Goal: Information Seeking & Learning: Check status

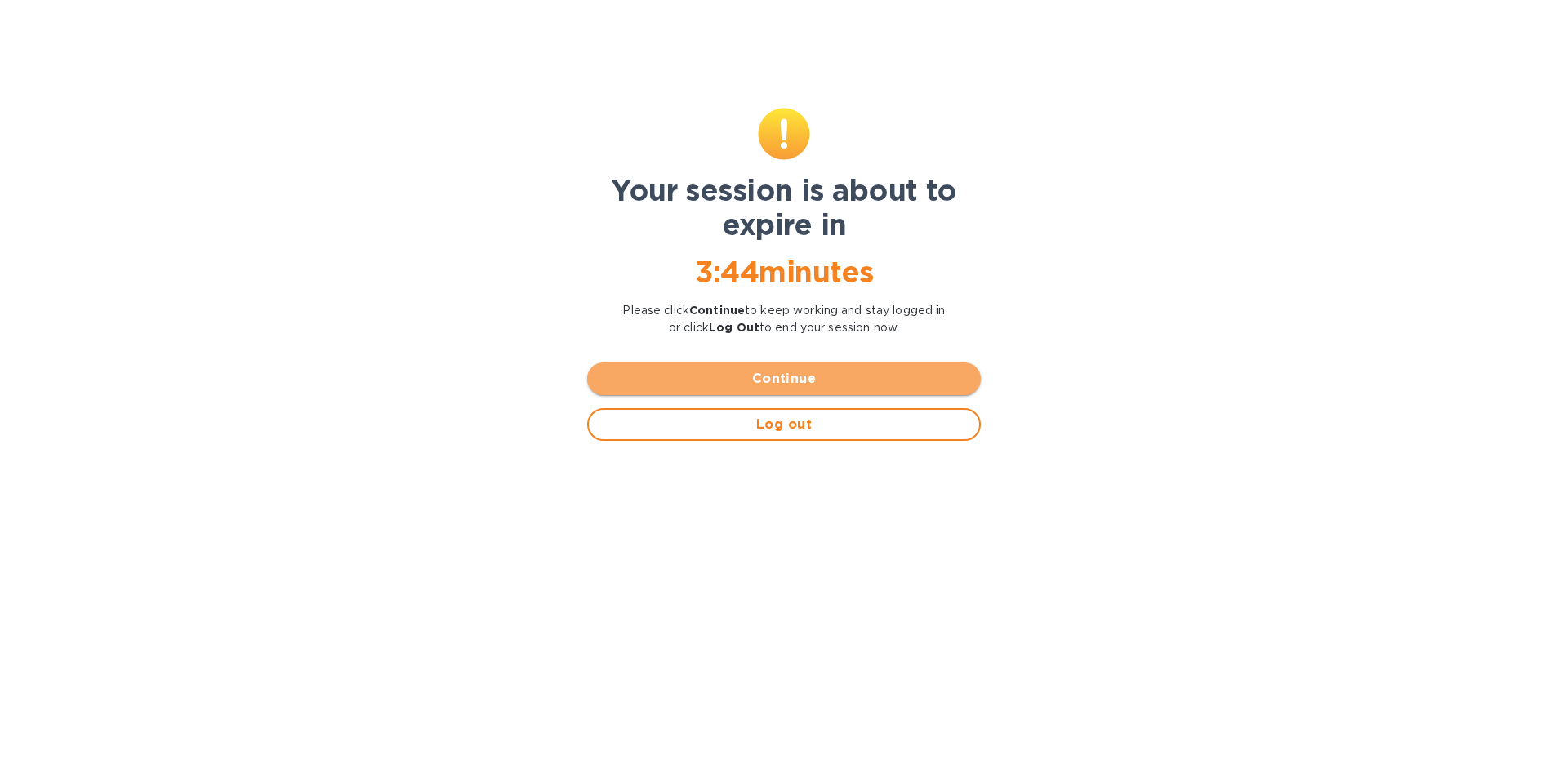
click at [820, 390] on button "Continue" at bounding box center [784, 379] width 393 height 33
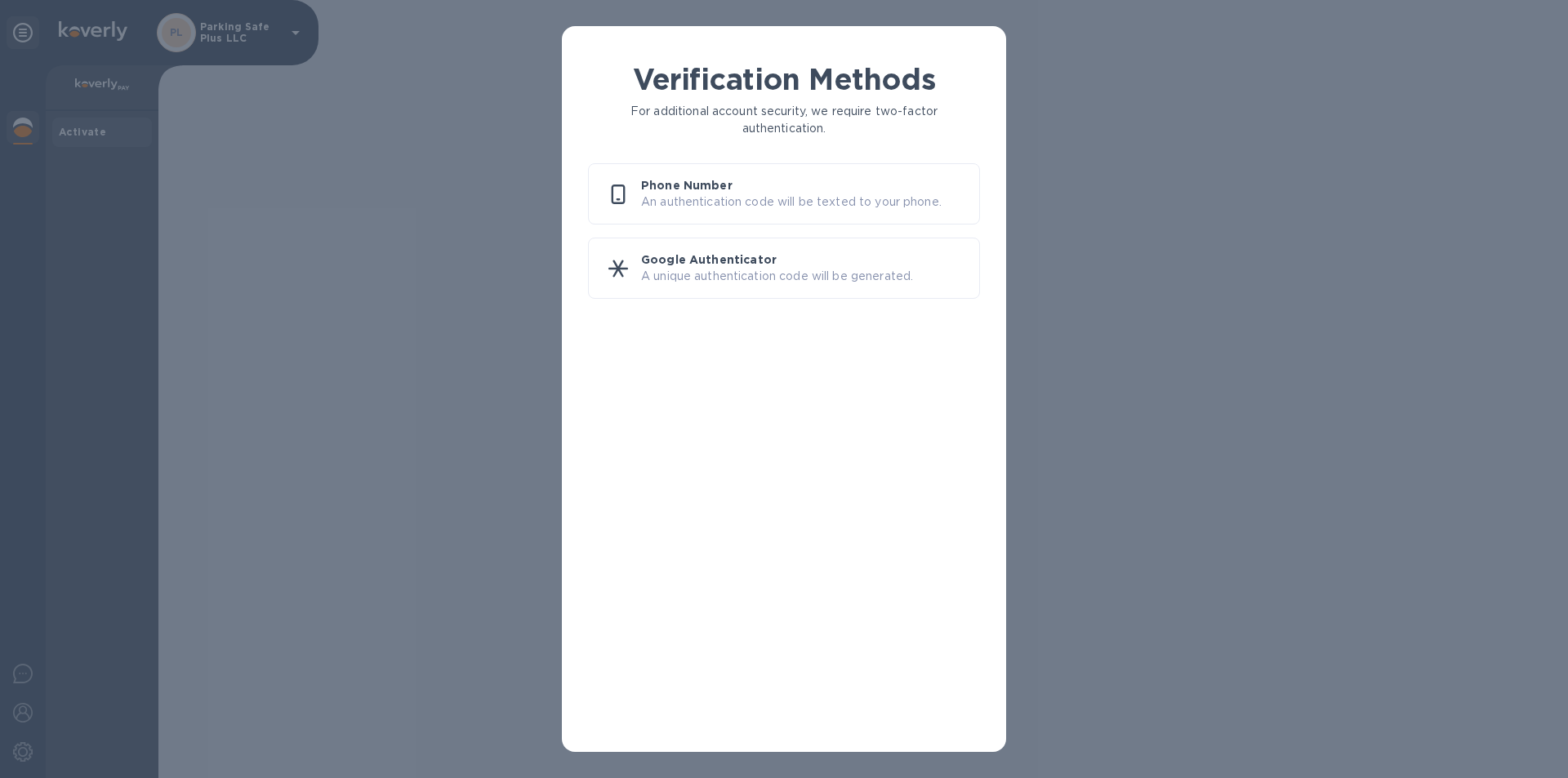
click at [852, 199] on p "An authentication code will be texted to your phone." at bounding box center [803, 202] width 325 height 17
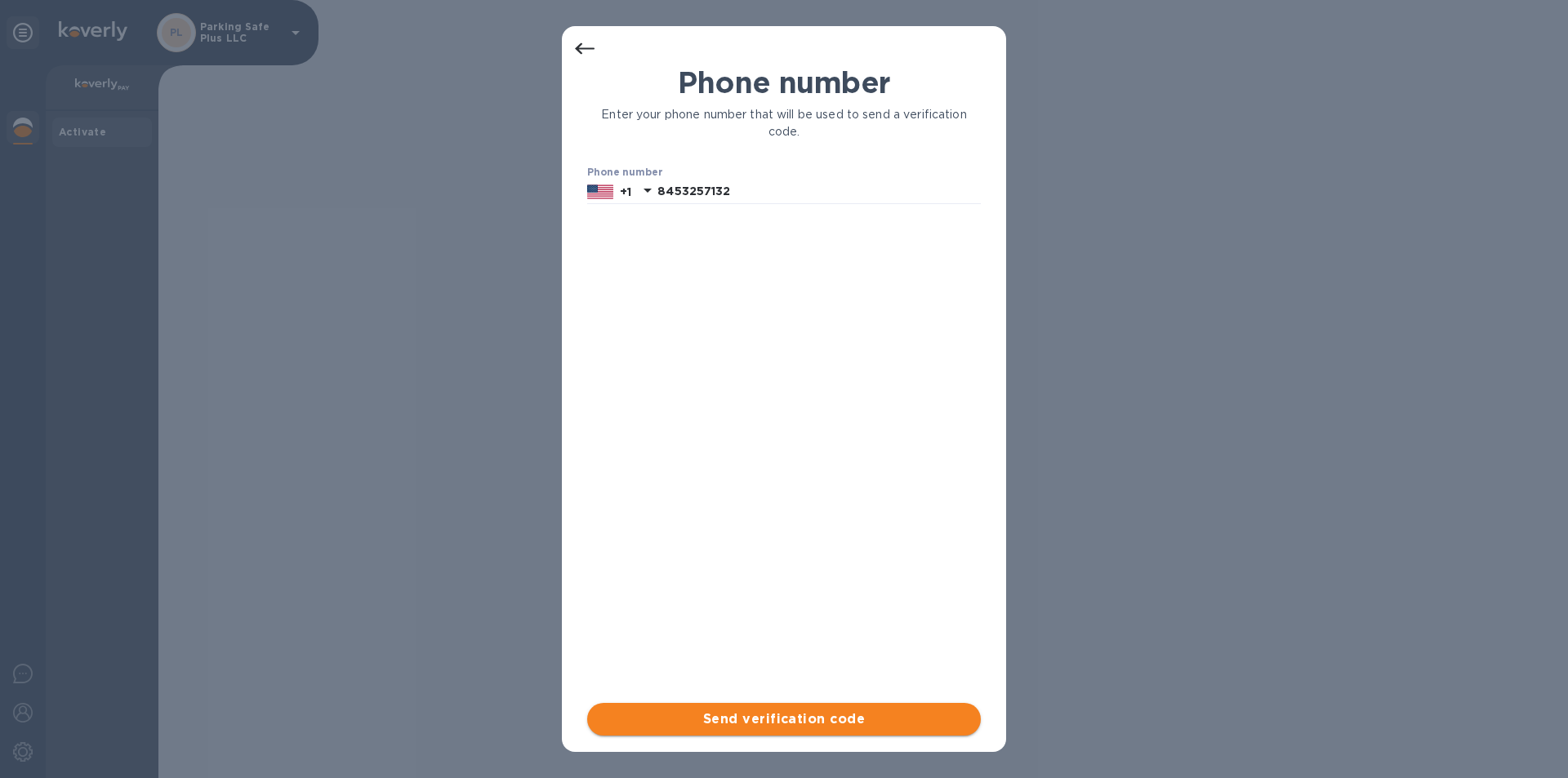
click at [785, 716] on span "Send verification code" at bounding box center [784, 718] width 367 height 19
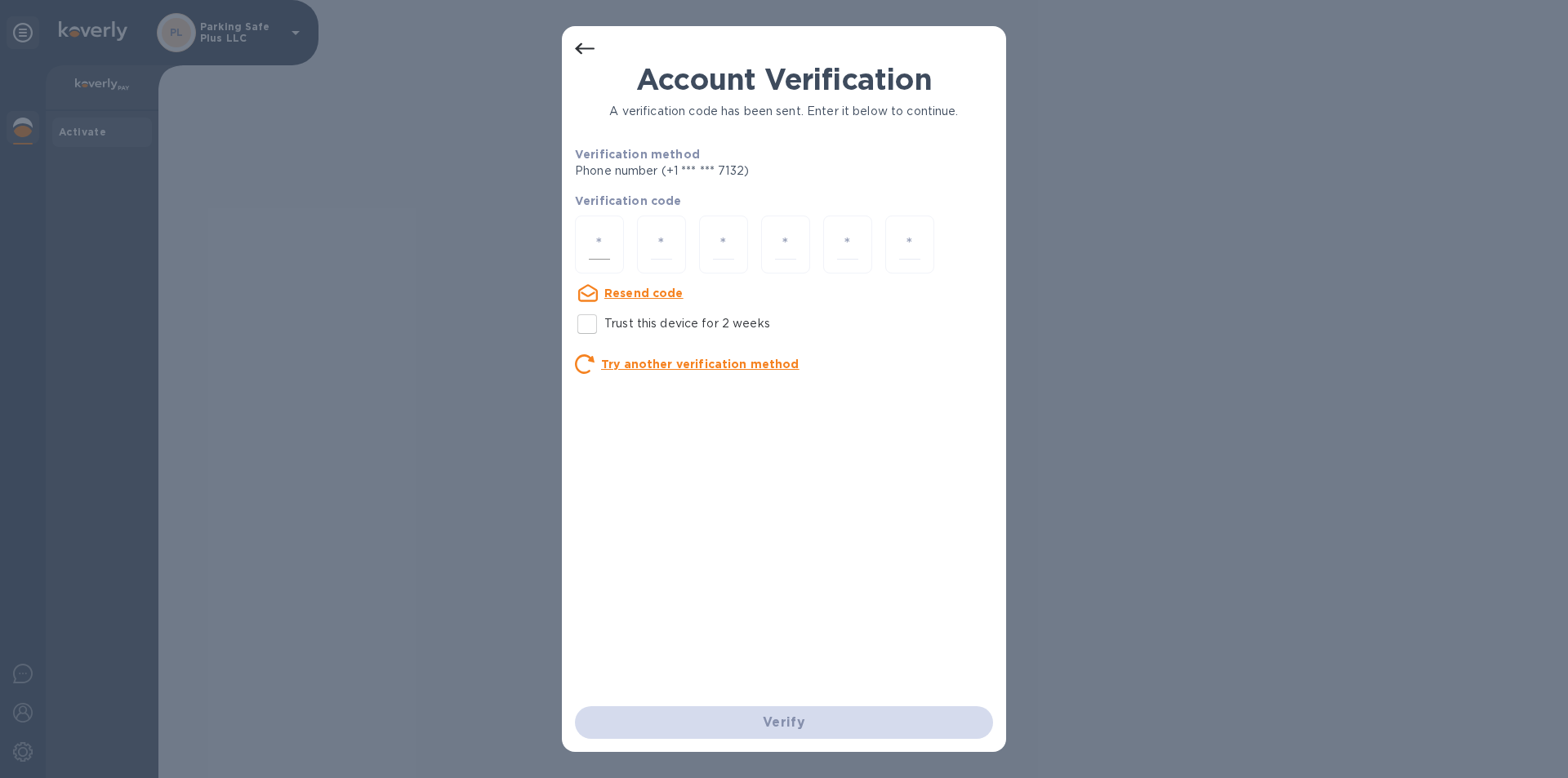
click at [594, 237] on input "number" at bounding box center [598, 244] width 21 height 30
type input "6"
type input "7"
type input "3"
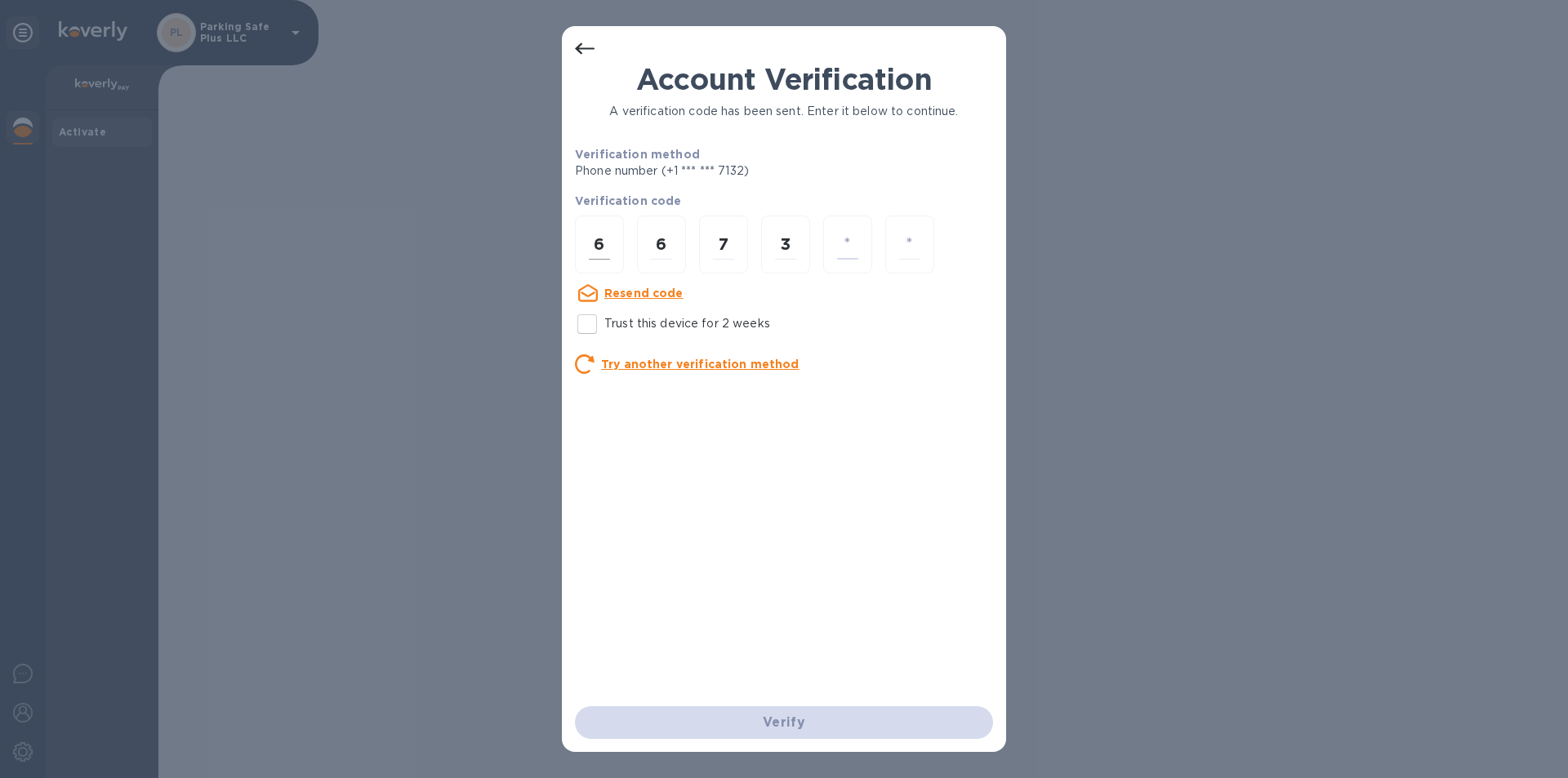
type input "8"
type input "2"
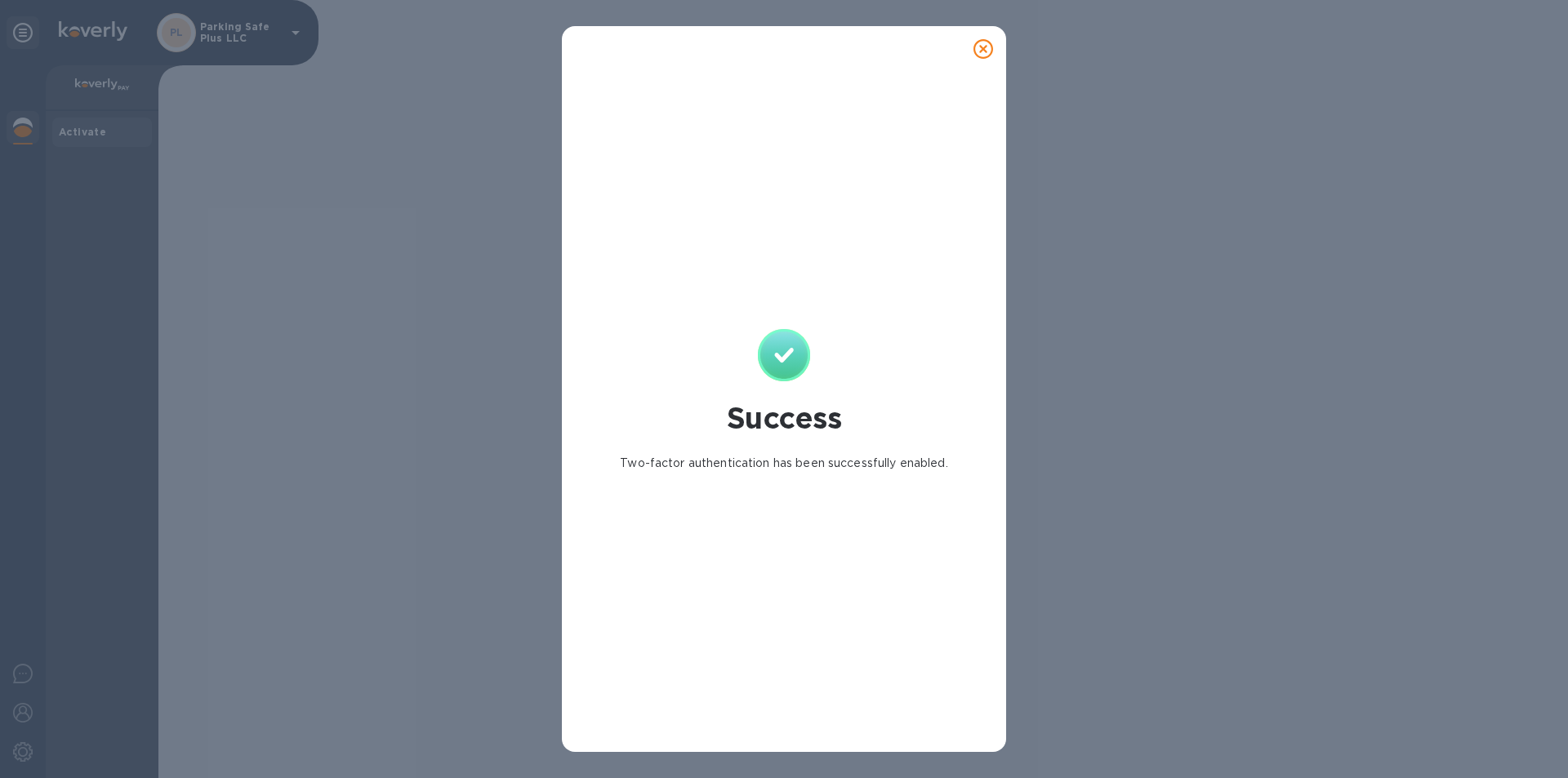
click at [980, 45] on icon at bounding box center [982, 49] width 19 height 19
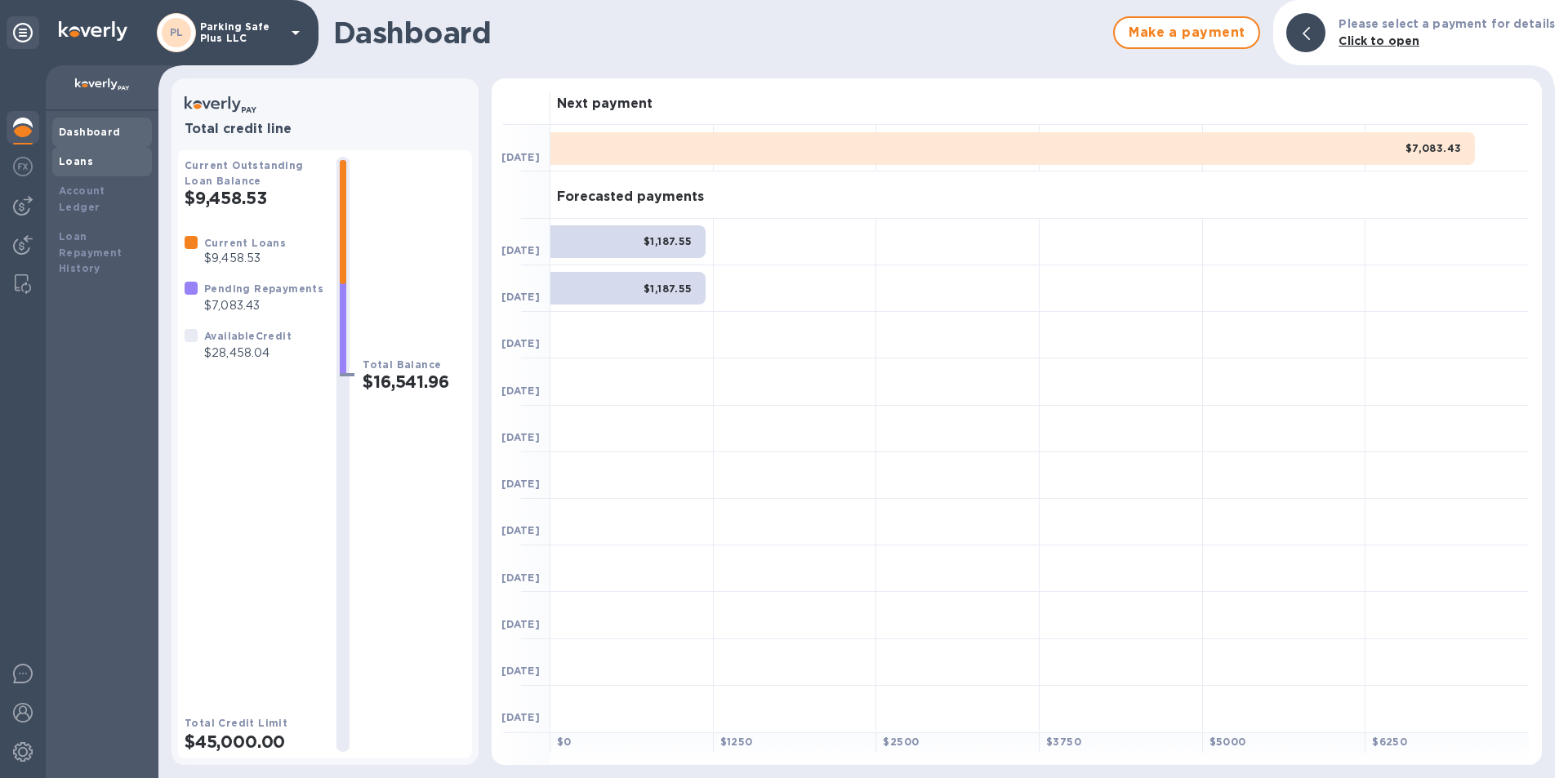
click at [78, 151] on div "Loans" at bounding box center [102, 161] width 100 height 29
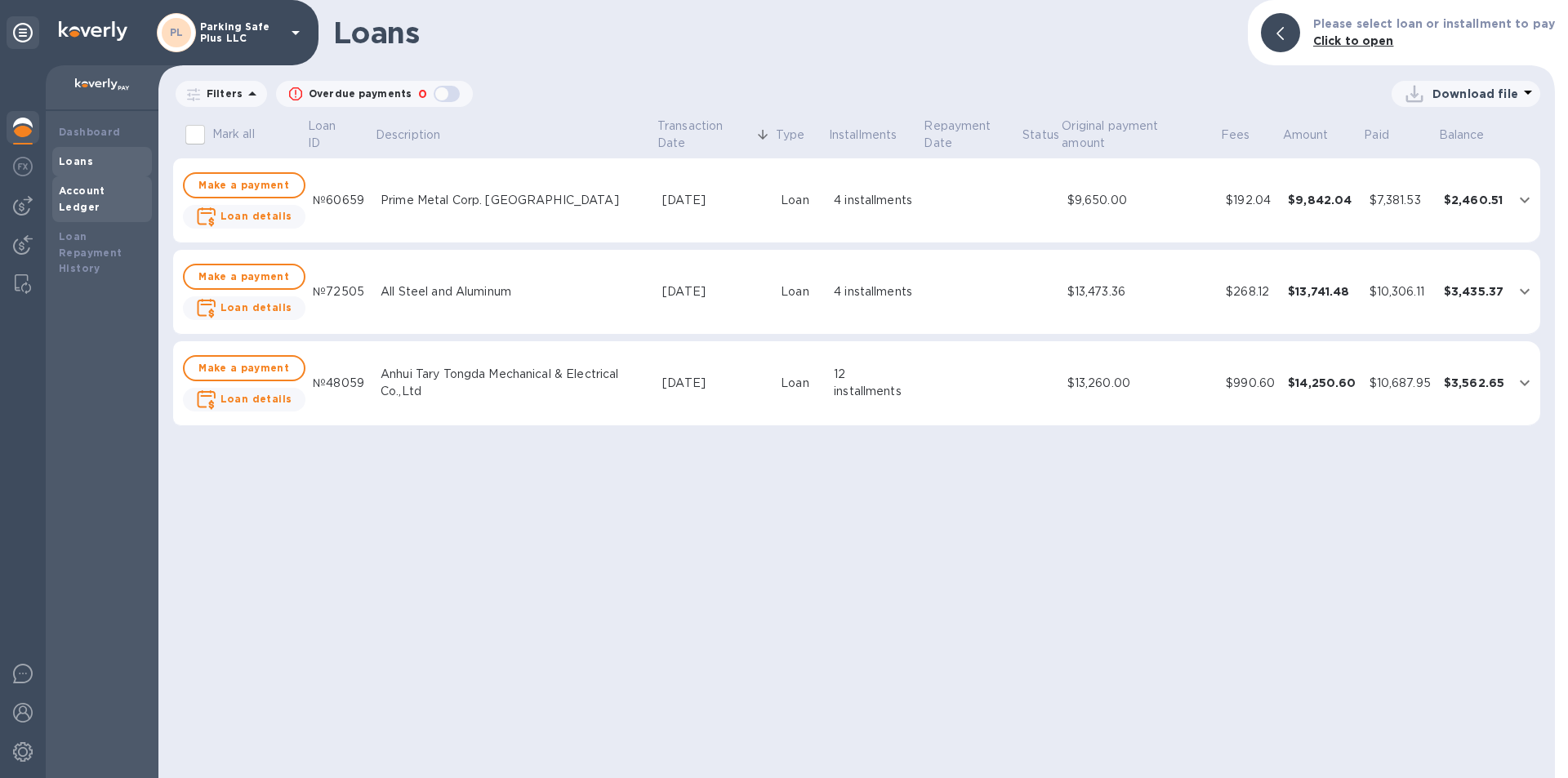
click at [105, 190] on b "Account Ledger" at bounding box center [82, 198] width 47 height 28
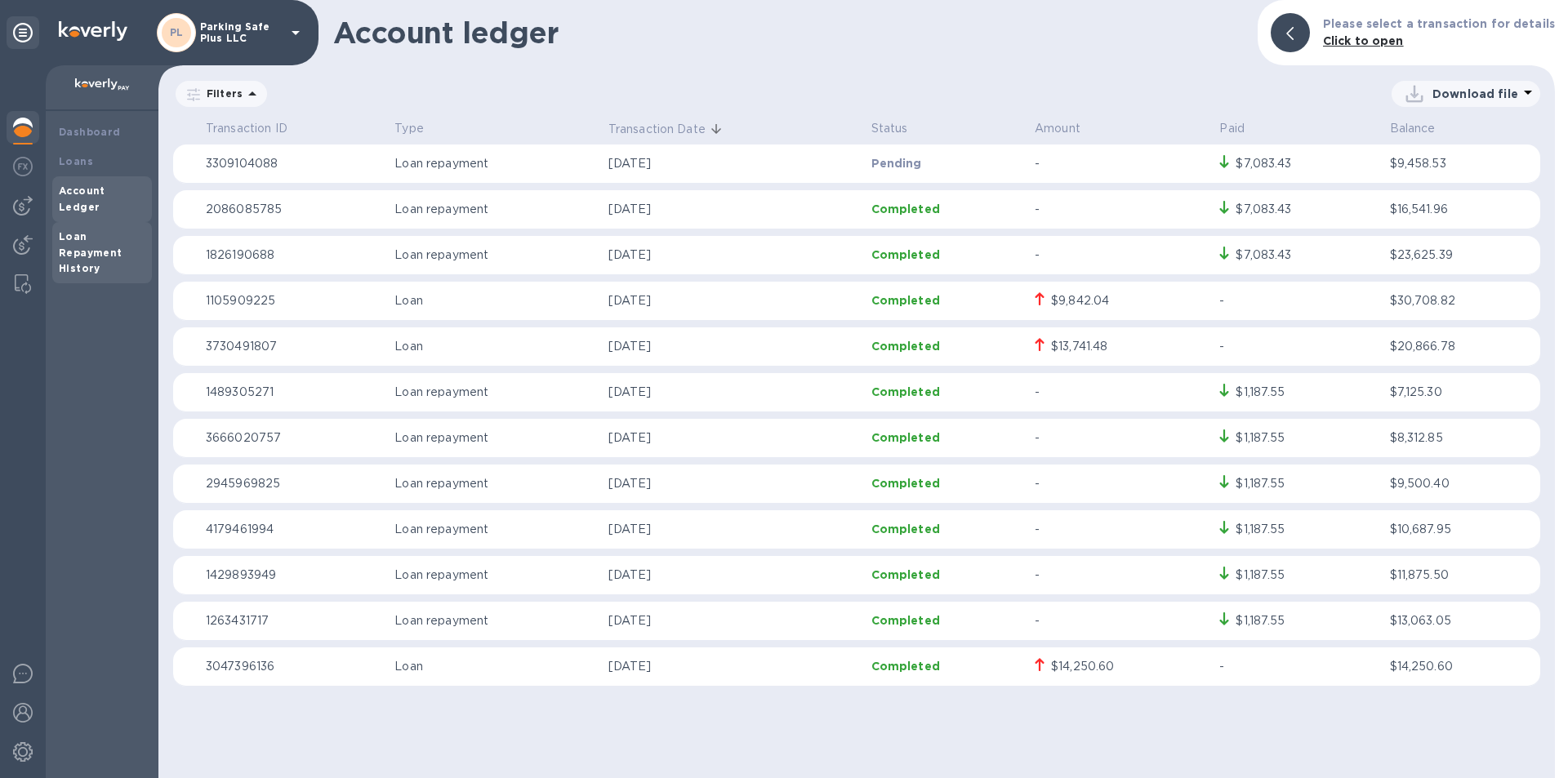
click at [101, 236] on b "Loan Repayment History" at bounding box center [91, 252] width 64 height 45
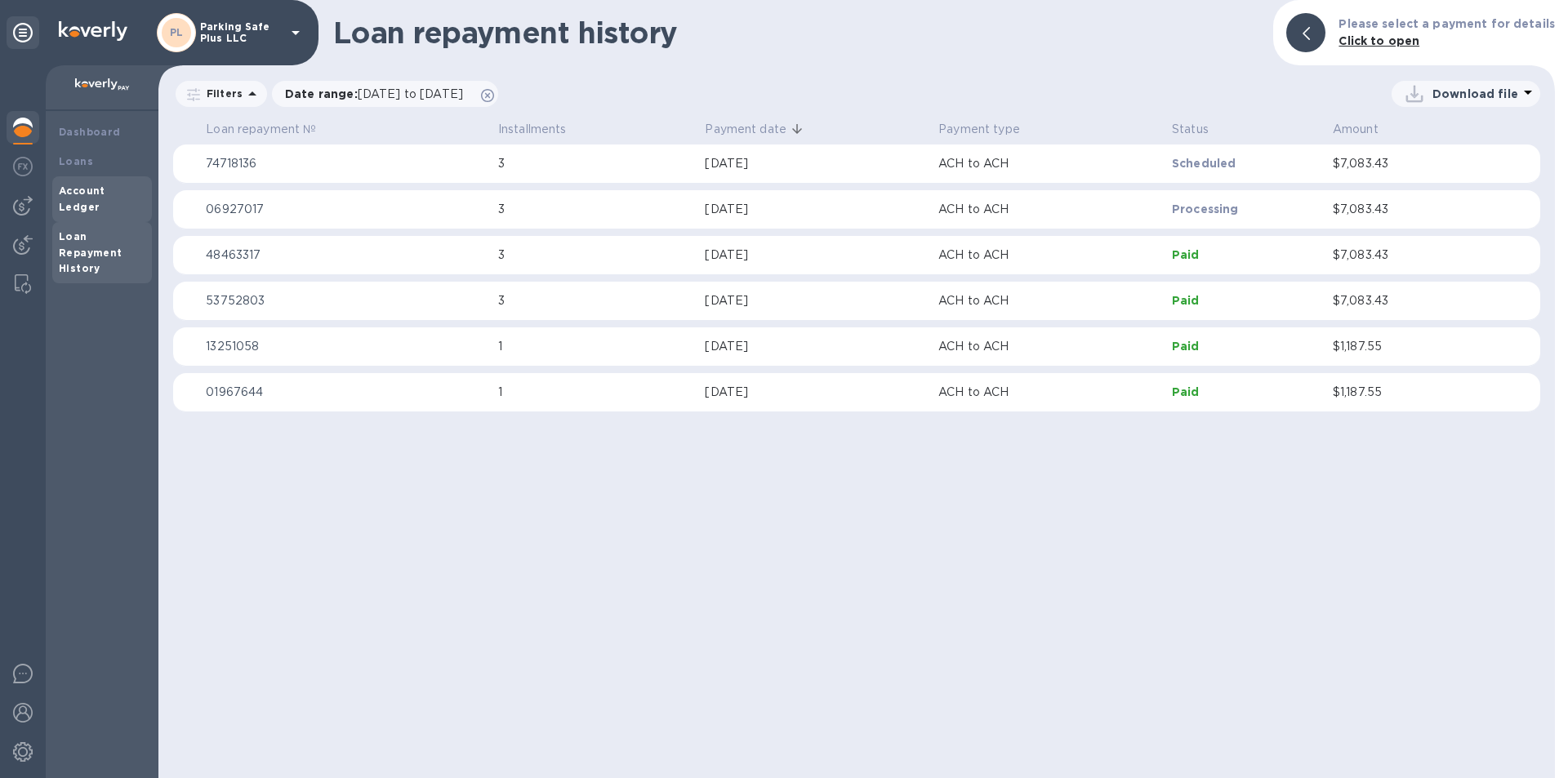
click at [105, 184] on b "Account Ledger" at bounding box center [82, 198] width 47 height 28
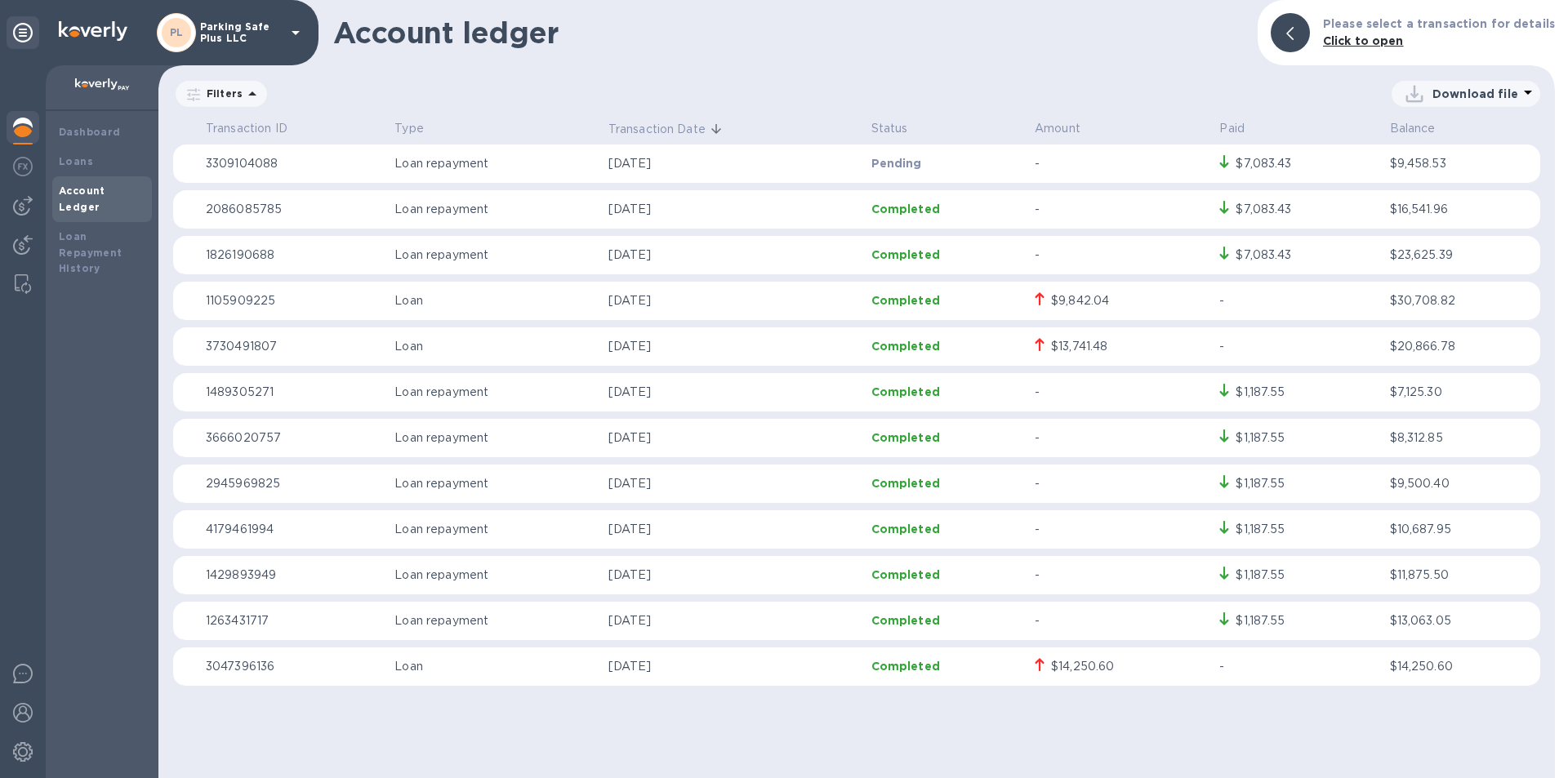
click at [1090, 661] on div "$14,250.60" at bounding box center [1082, 666] width 63 height 17
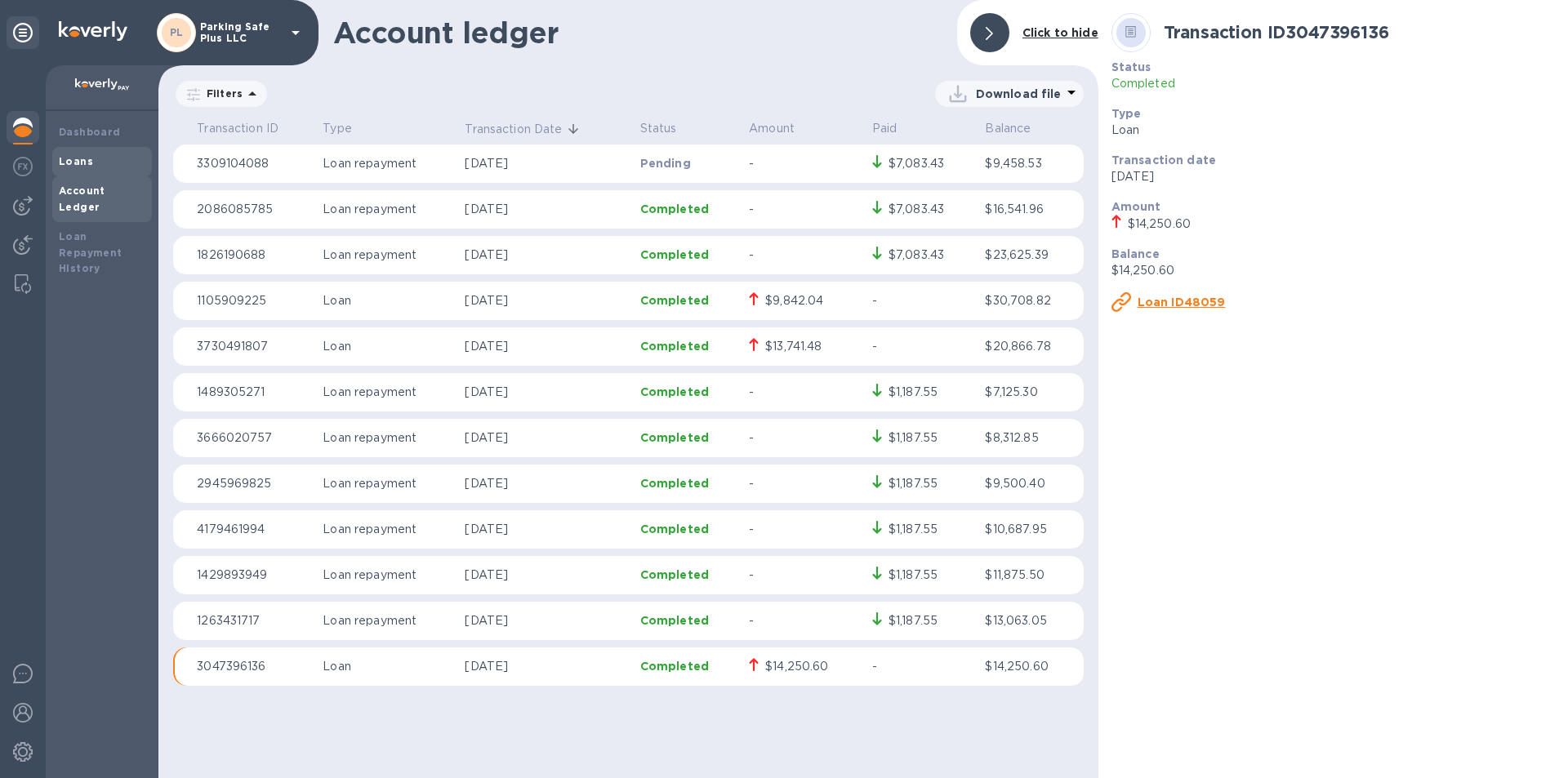
click at [85, 165] on b "Loans" at bounding box center [75, 160] width 34 height 12
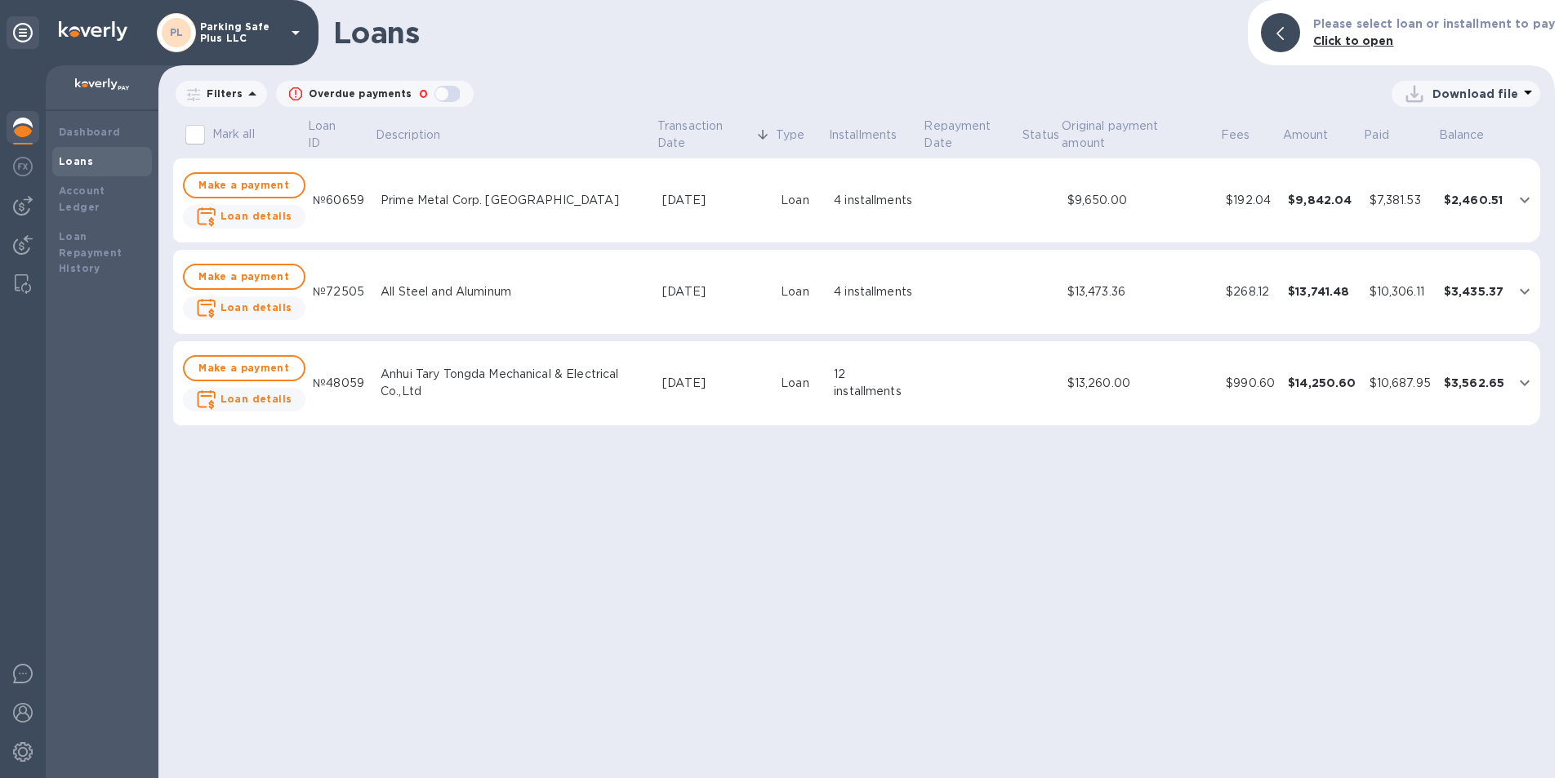
click at [840, 378] on div "12 installments" at bounding box center [875, 382] width 82 height 34
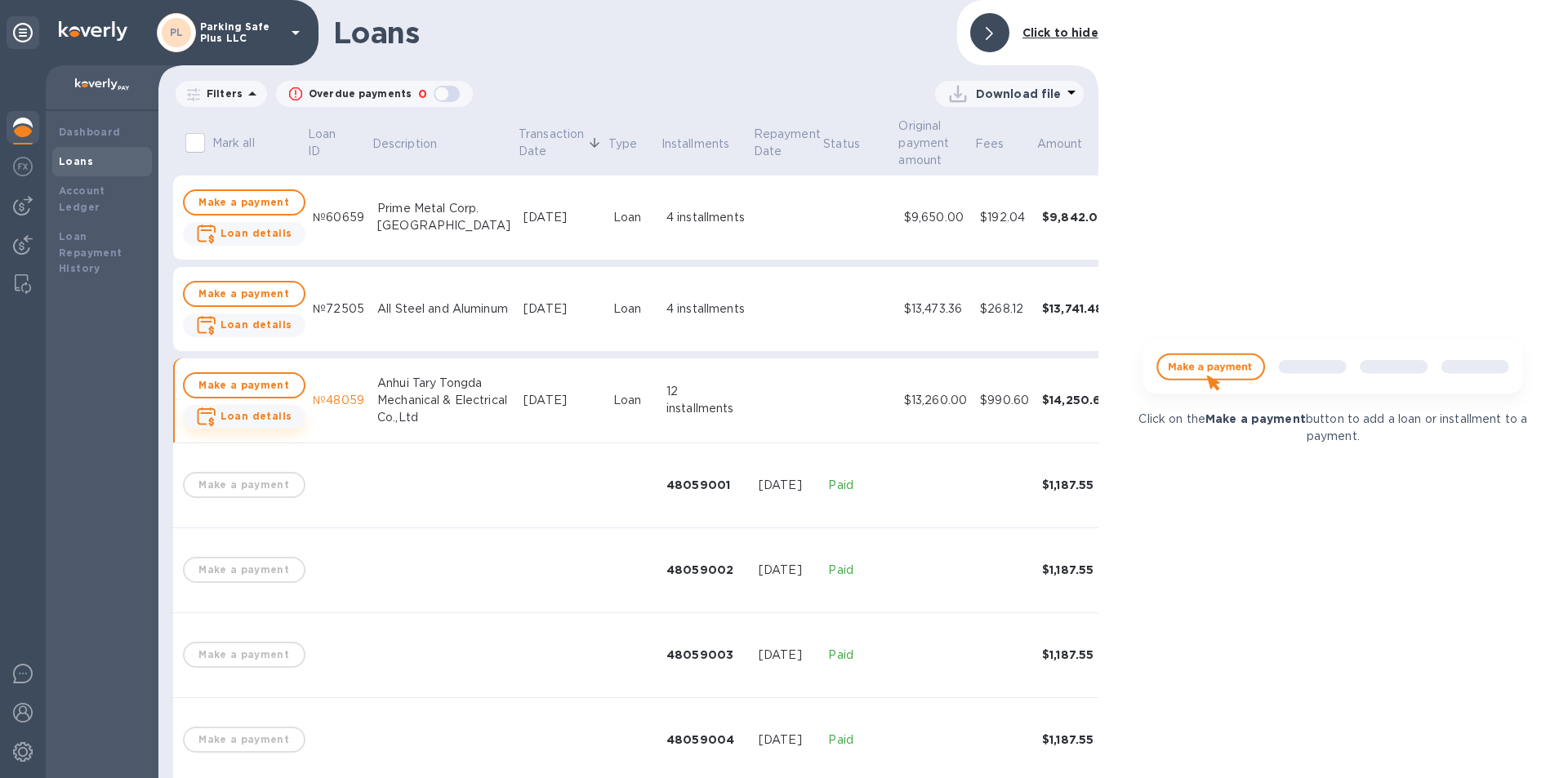
click at [244, 422] on b "Loan details" at bounding box center [257, 415] width 71 height 12
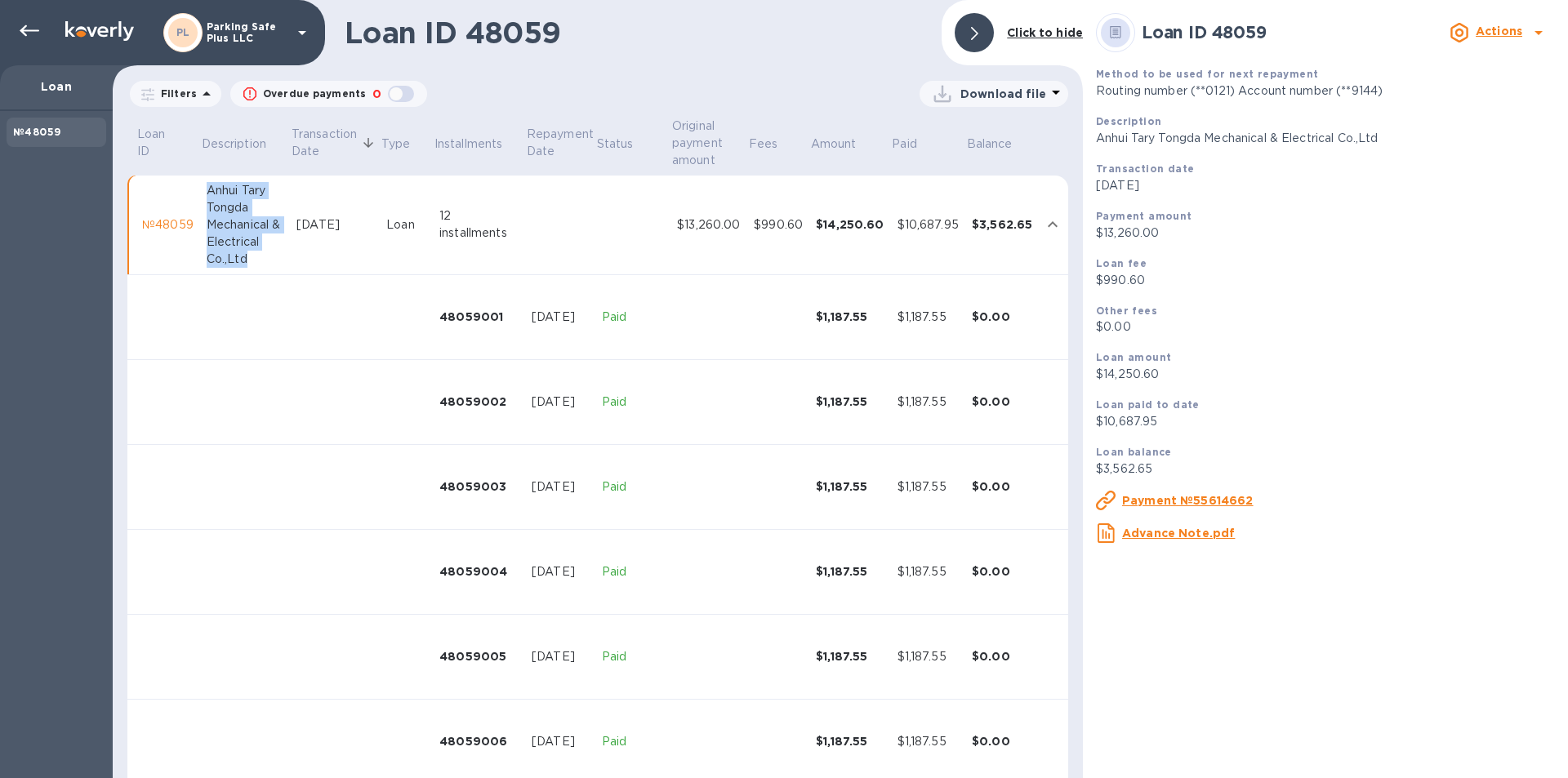
drag, startPoint x: 207, startPoint y: 187, endPoint x: 273, endPoint y: 260, distance: 98.4
click at [273, 260] on td "Anhui Tary Tongda Mechanical & Electrical Co.,Ltd" at bounding box center [245, 225] width 90 height 100
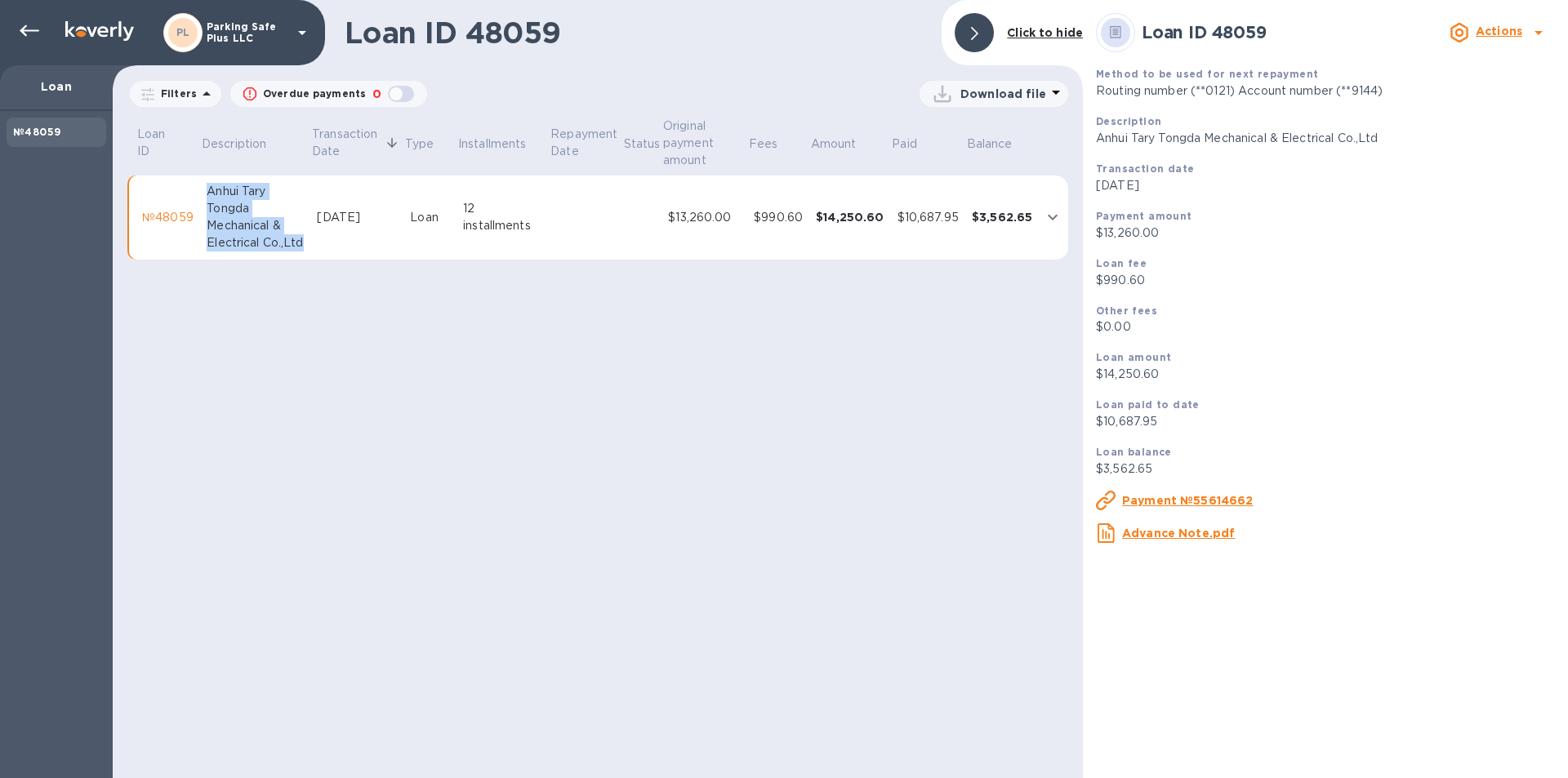
copy div "Anhui Tary Tongda Mechanical & Electrical Co.,Ltd"
click at [27, 27] on icon at bounding box center [28, 30] width 19 height 19
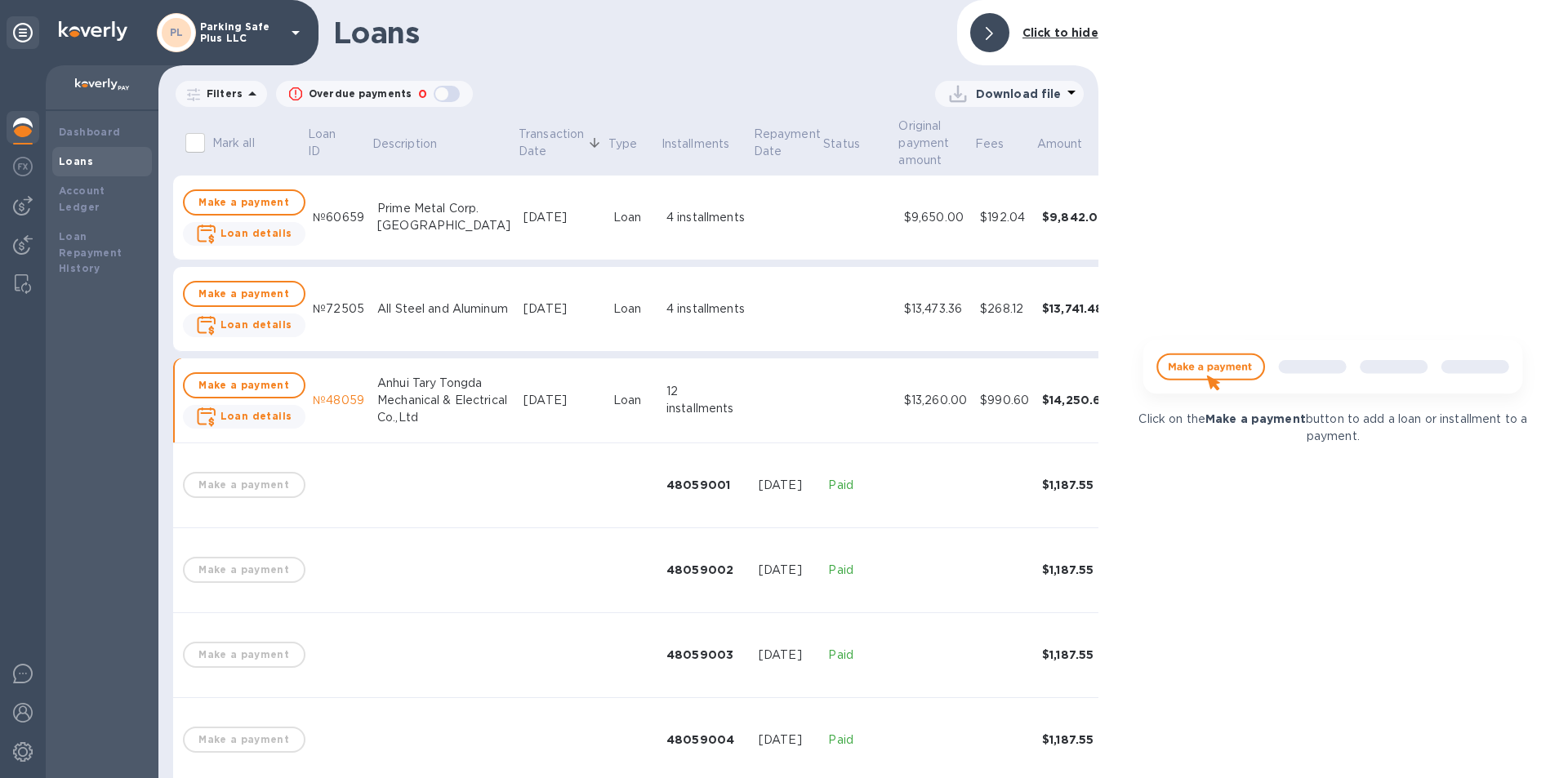
click at [904, 310] on div "$13,473.36" at bounding box center [935, 309] width 63 height 17
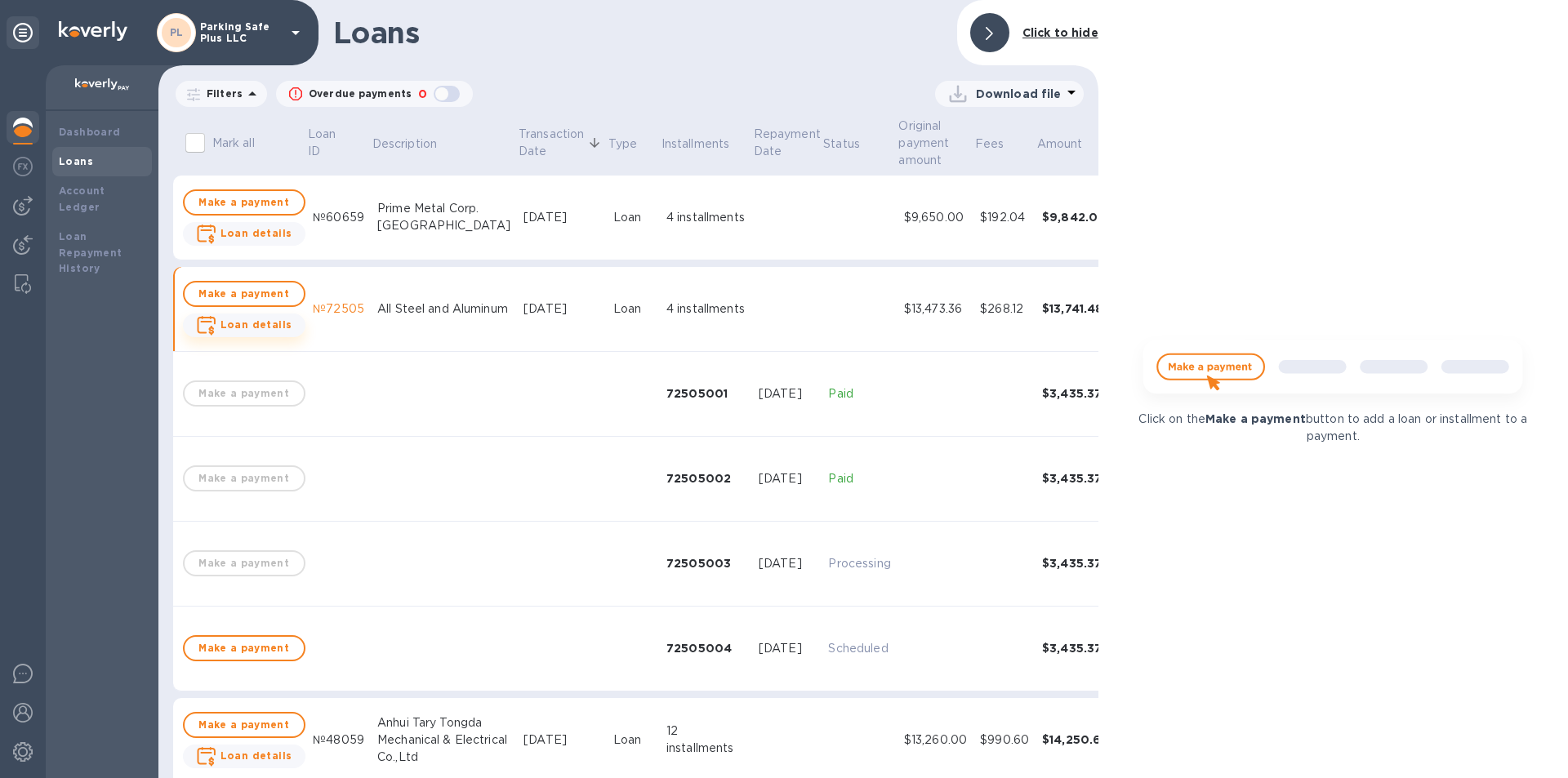
click at [243, 325] on b "Loan details" at bounding box center [257, 324] width 71 height 12
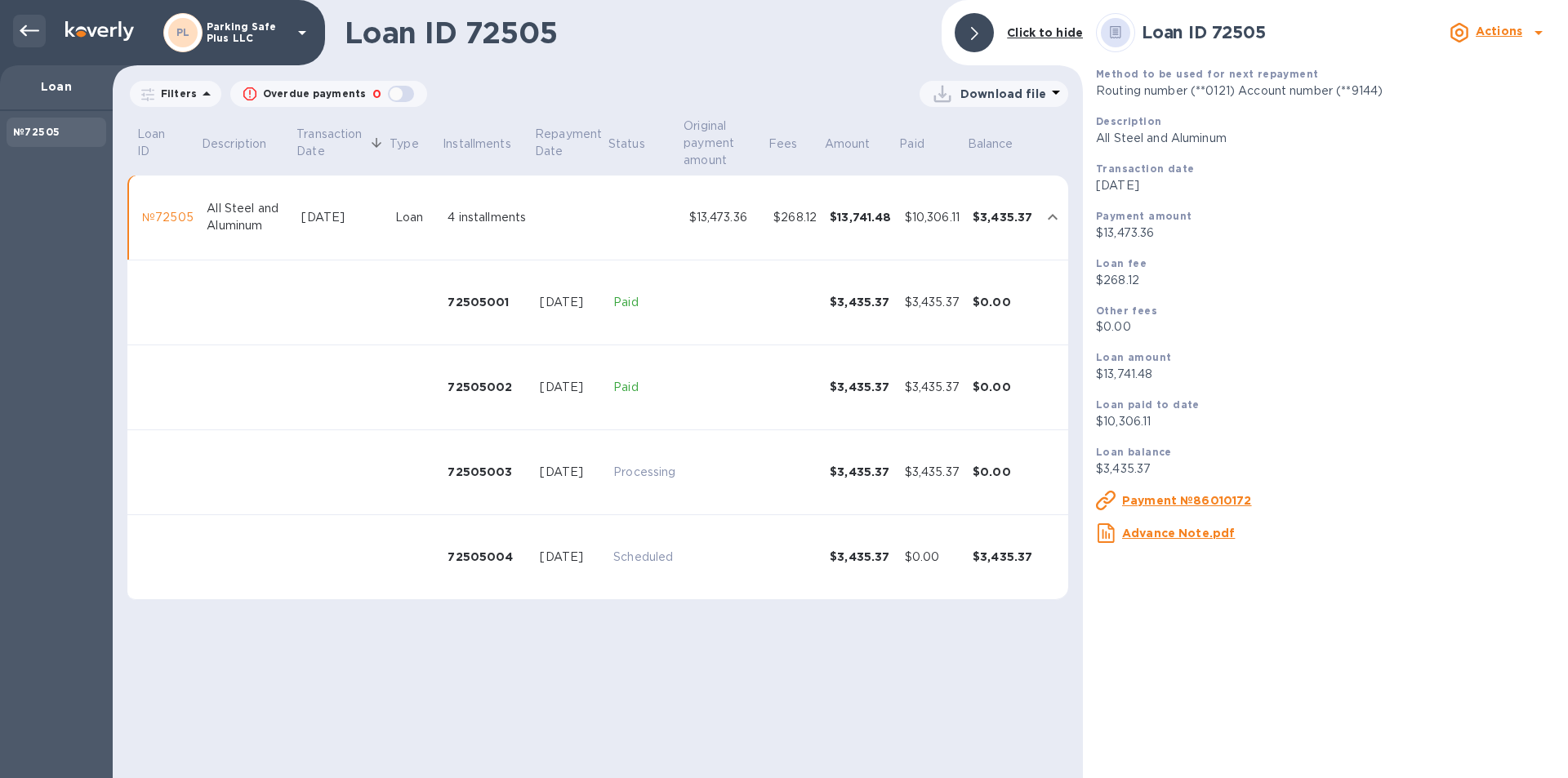
click at [29, 29] on icon at bounding box center [28, 30] width 19 height 19
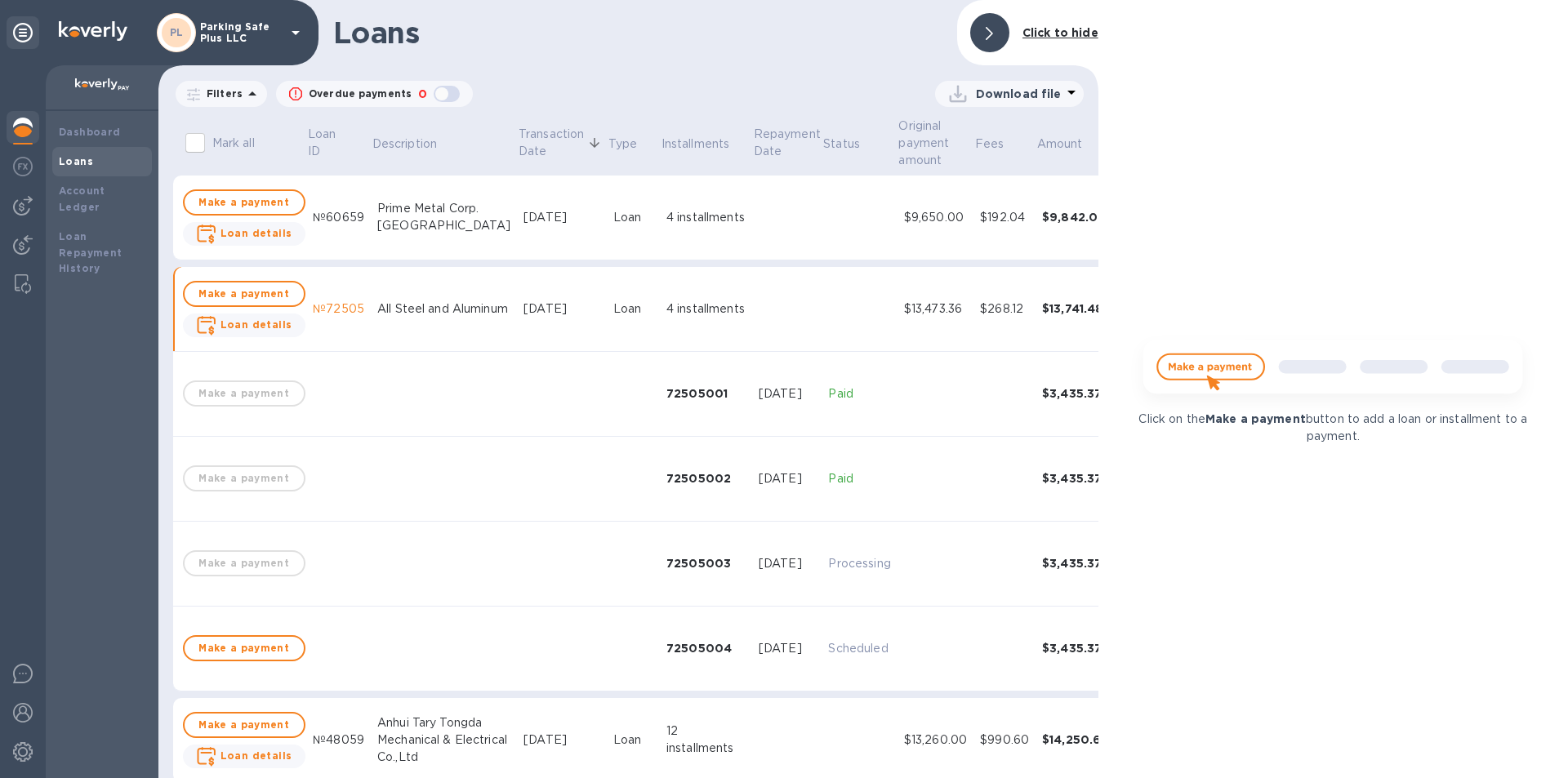
click at [402, 209] on div "Prime Metal Corp. [GEOGRAPHIC_DATA]" at bounding box center [444, 216] width 133 height 34
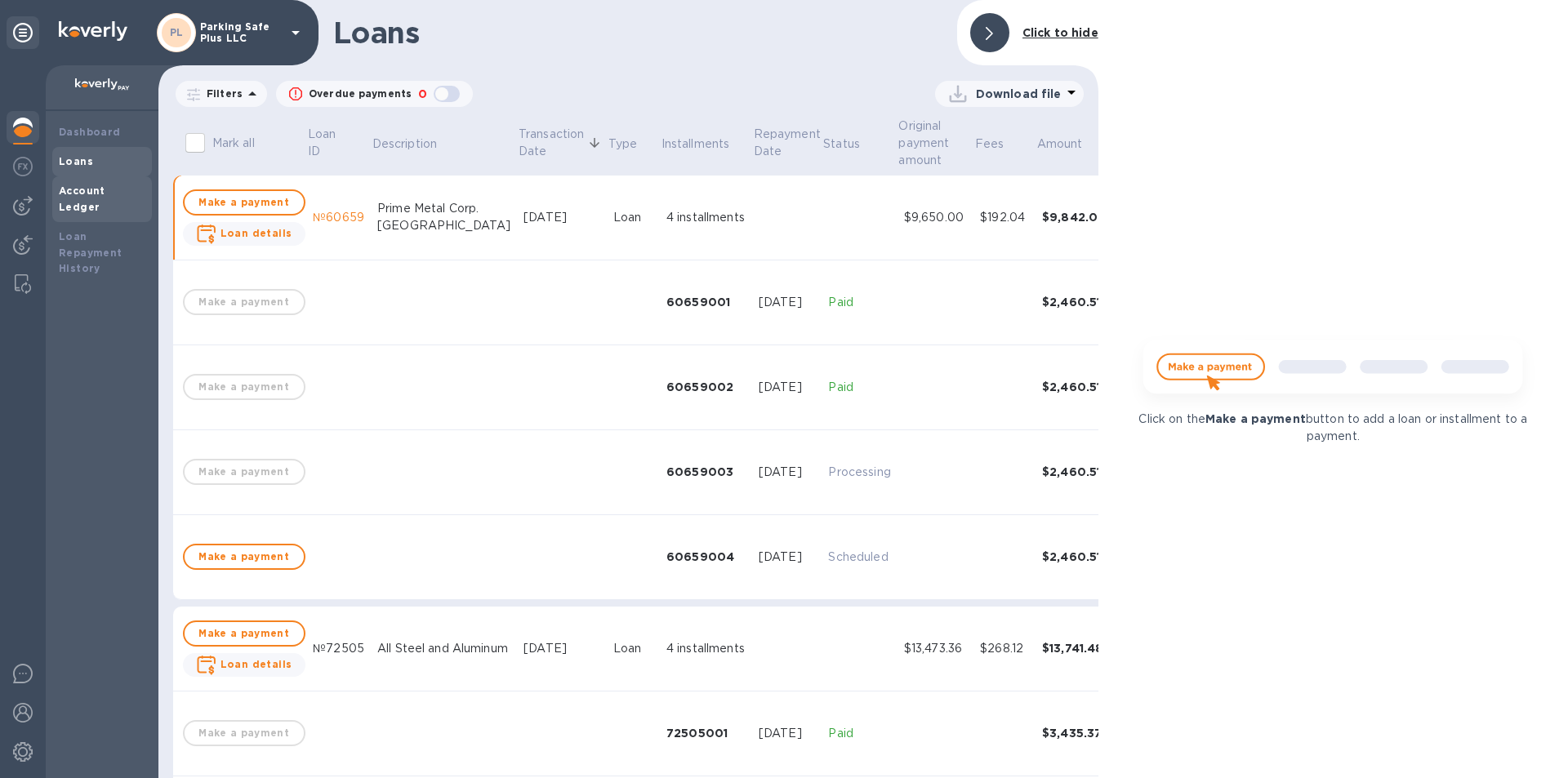
click at [105, 193] on b "Account Ledger" at bounding box center [82, 198] width 47 height 28
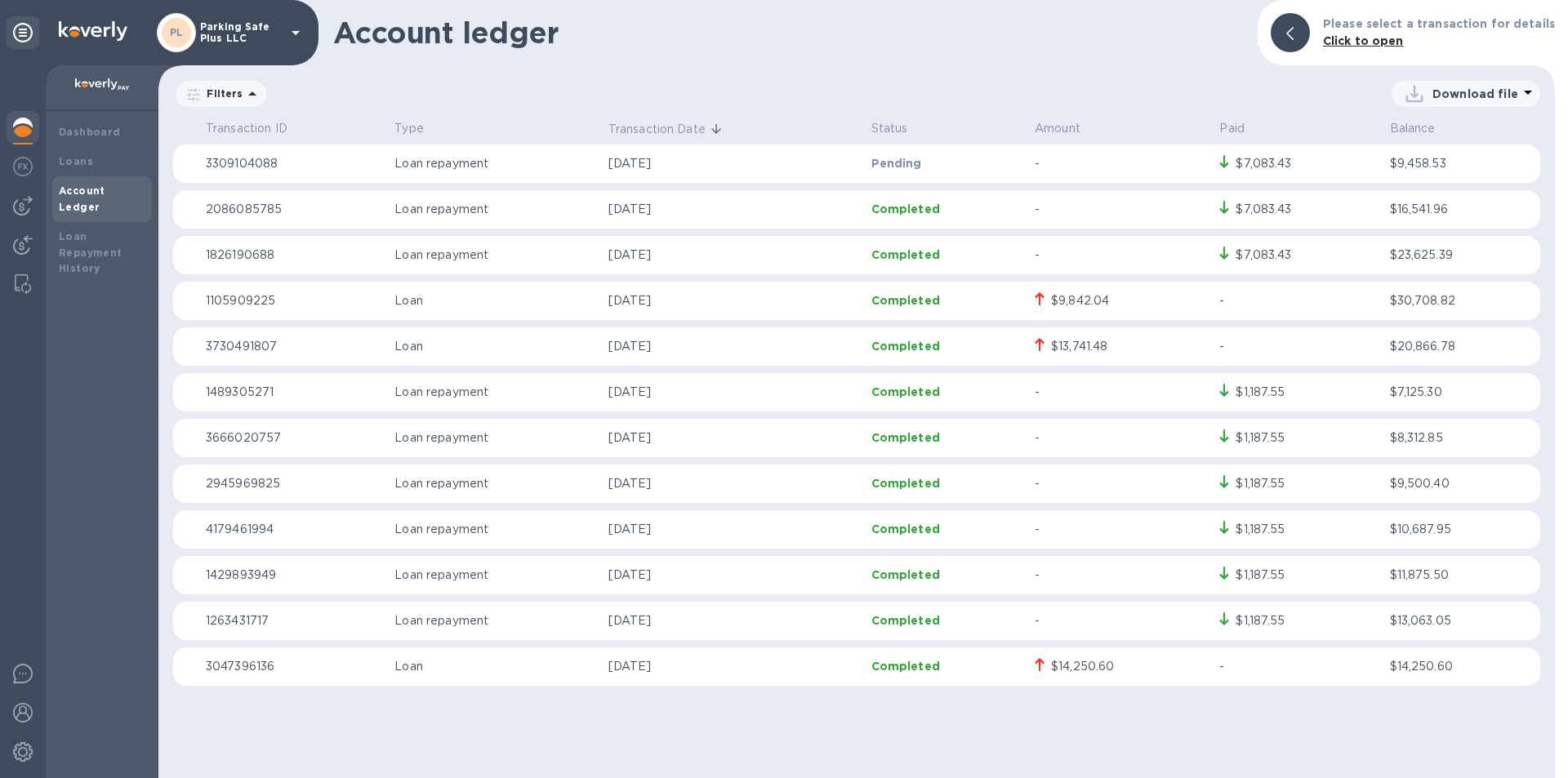
click at [647, 663] on p "[DATE]" at bounding box center [733, 666] width 250 height 17
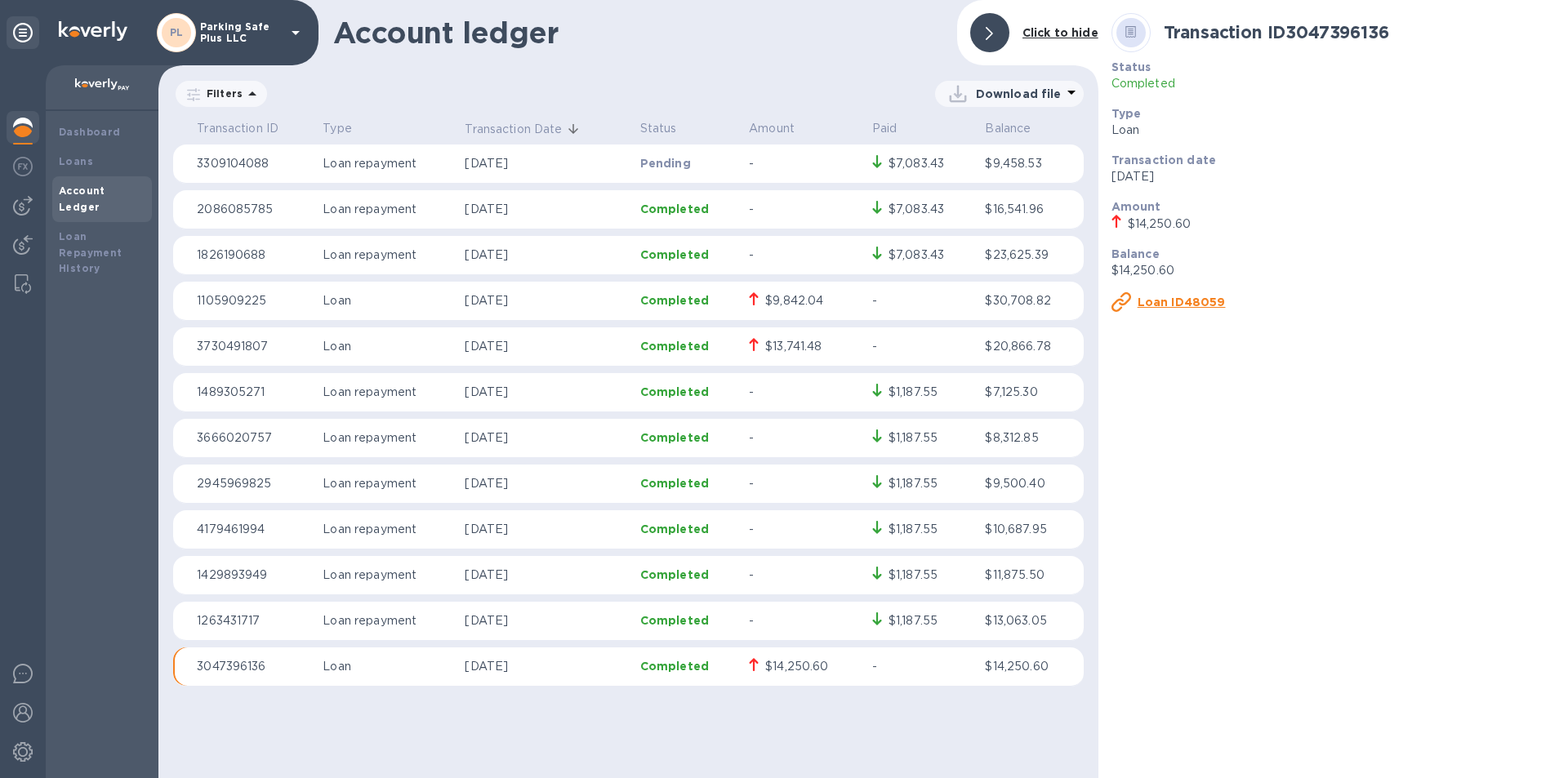
click at [471, 226] on td "[DATE]" at bounding box center [545, 210] width 175 height 39
click at [523, 294] on p "[DATE]" at bounding box center [545, 301] width 161 height 17
click at [94, 155] on div "Loans" at bounding box center [102, 162] width 86 height 16
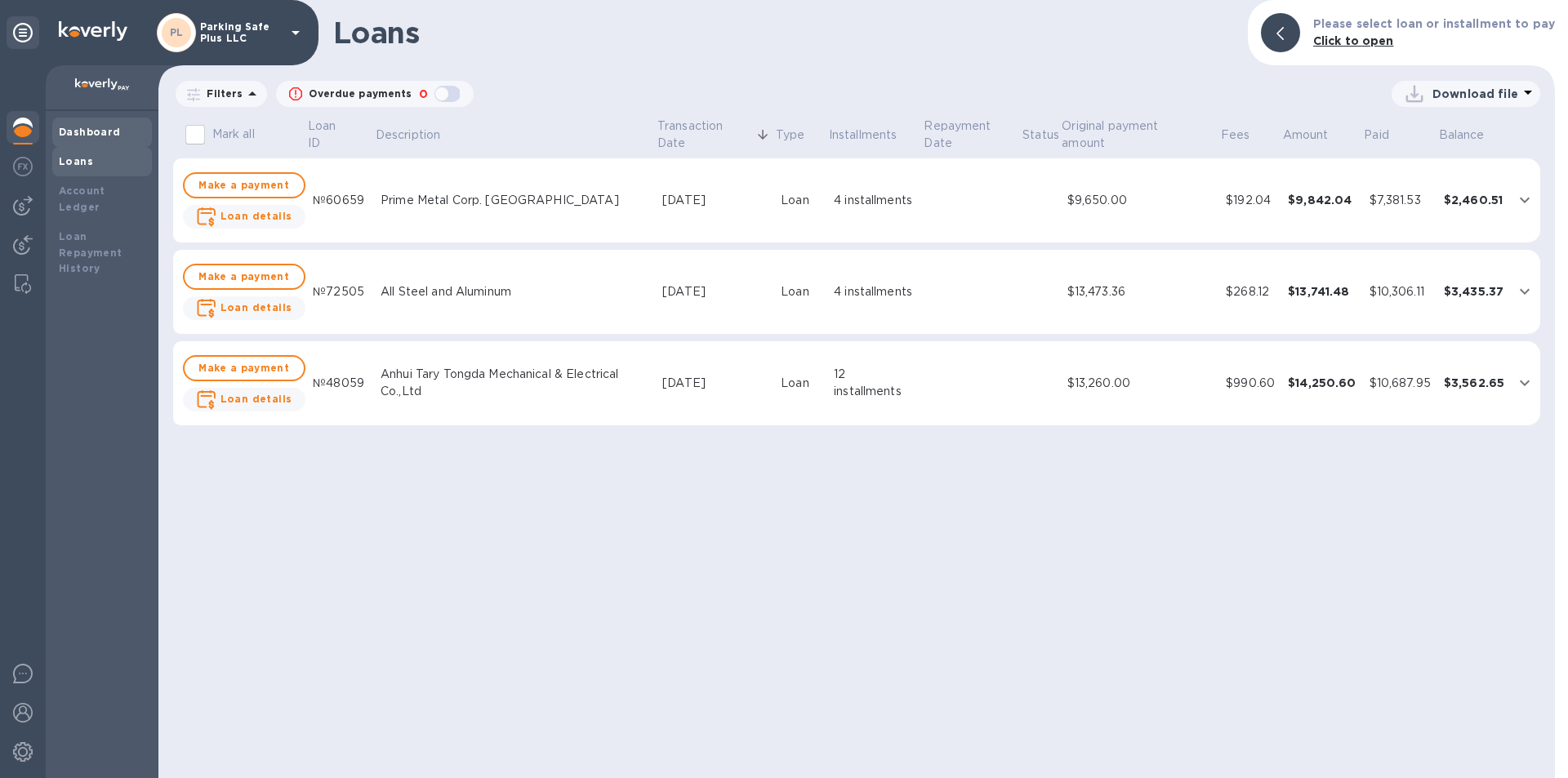
click at [100, 130] on b "Dashboard" at bounding box center [90, 131] width 62 height 12
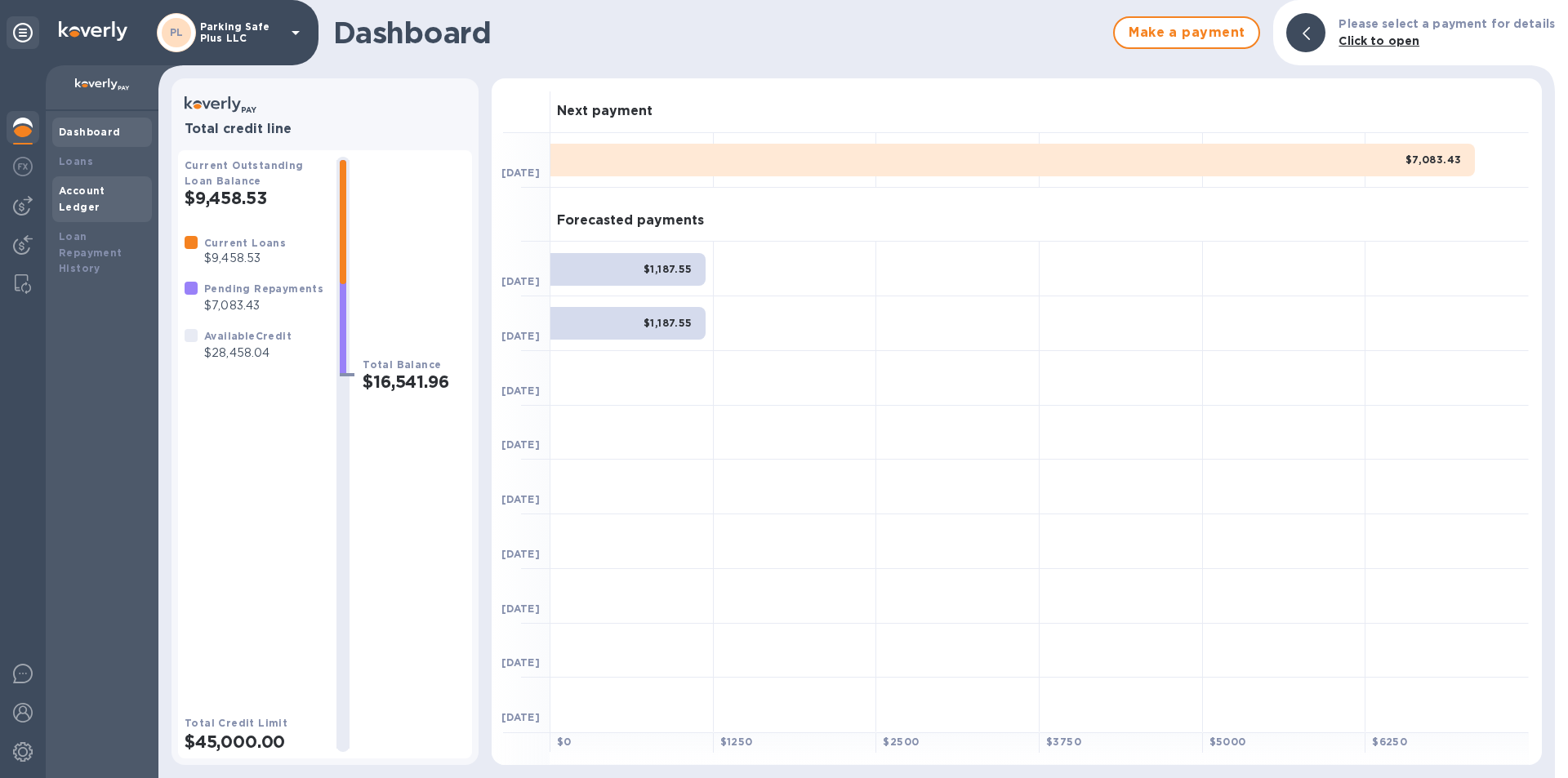
click at [105, 184] on b "Account Ledger" at bounding box center [82, 198] width 47 height 28
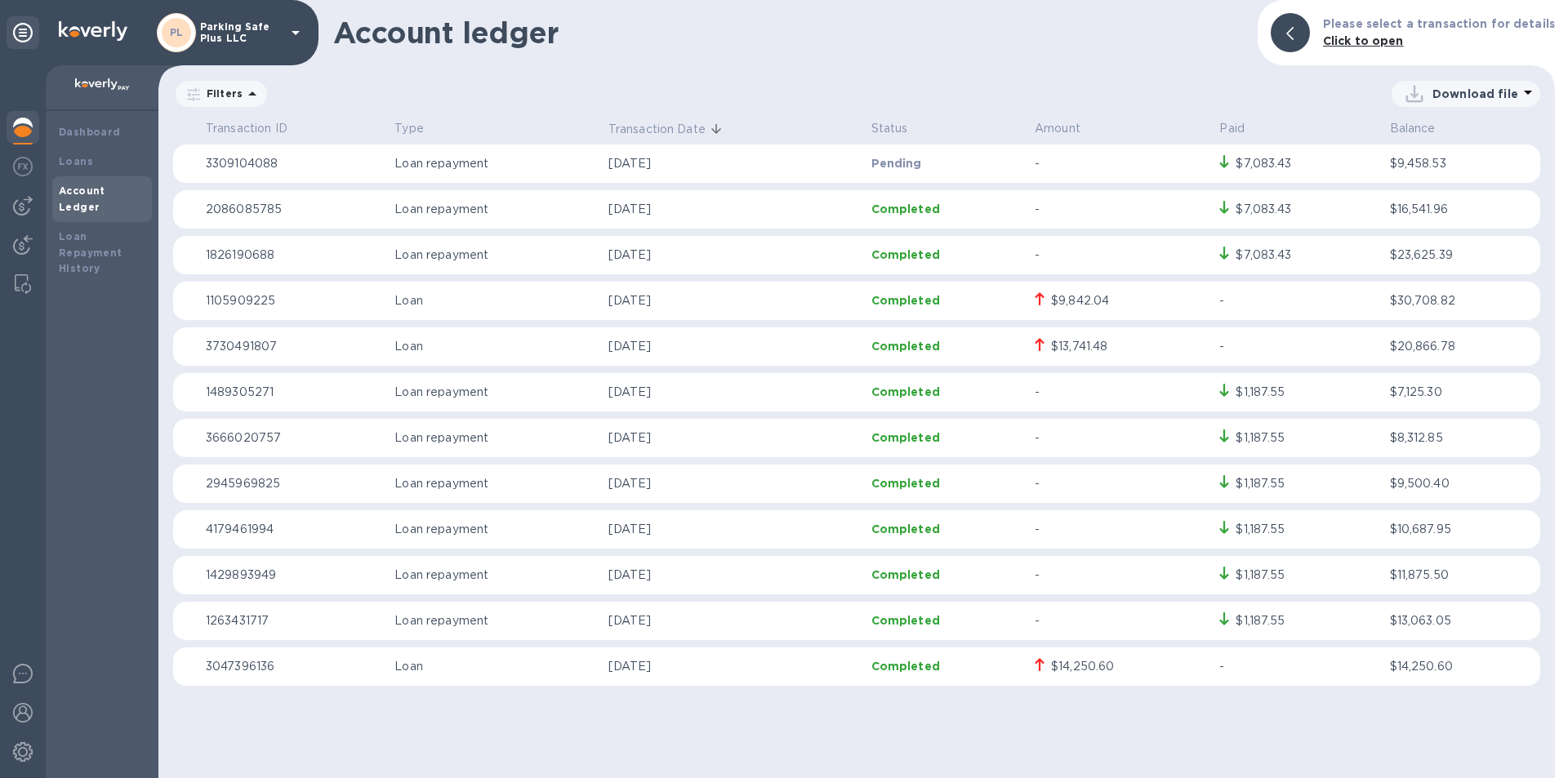
click at [285, 31] on div "PL Parking Safe Plus LLC" at bounding box center [231, 32] width 148 height 39
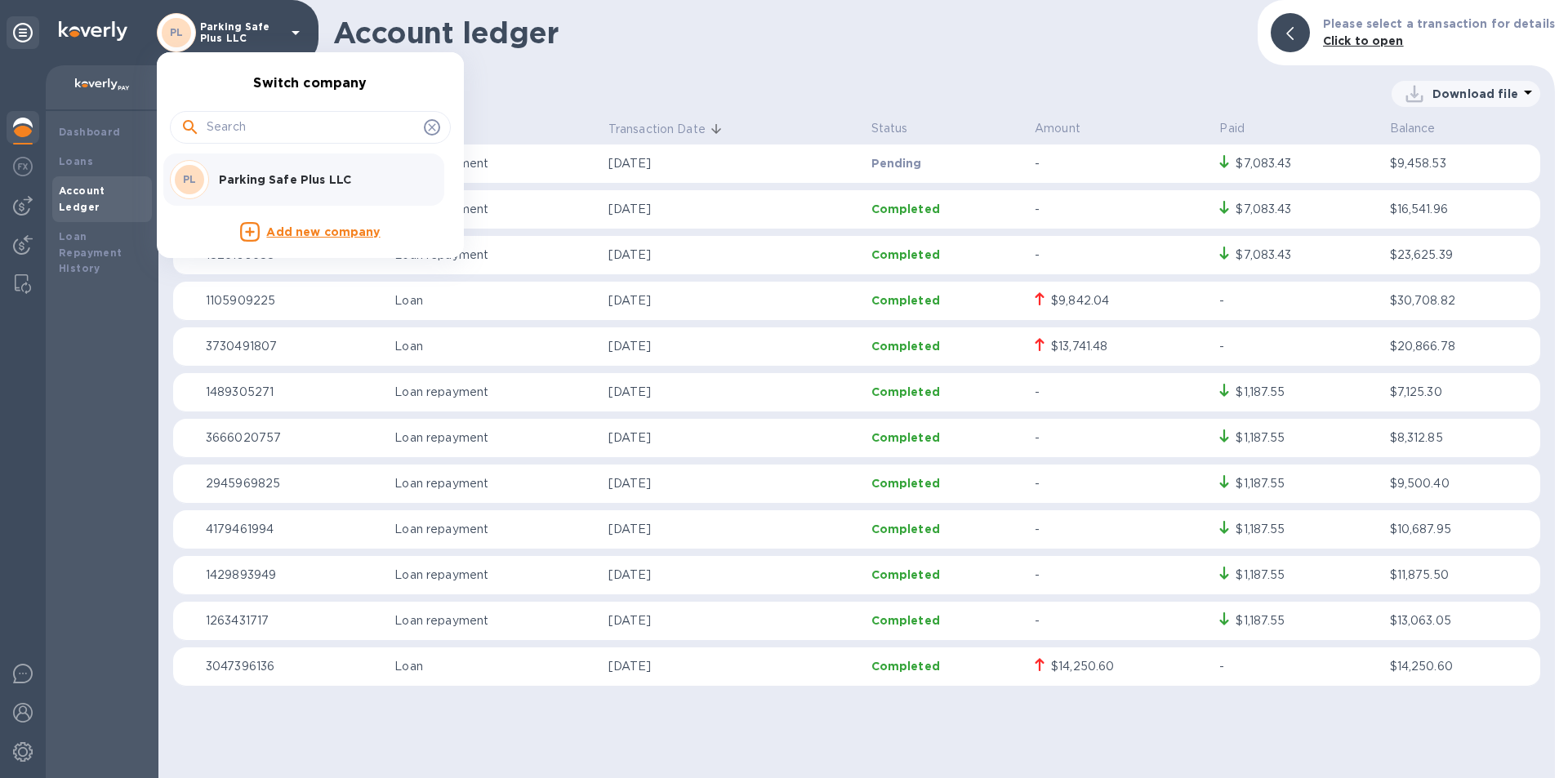
click at [28, 708] on div at bounding box center [784, 389] width 1568 height 778
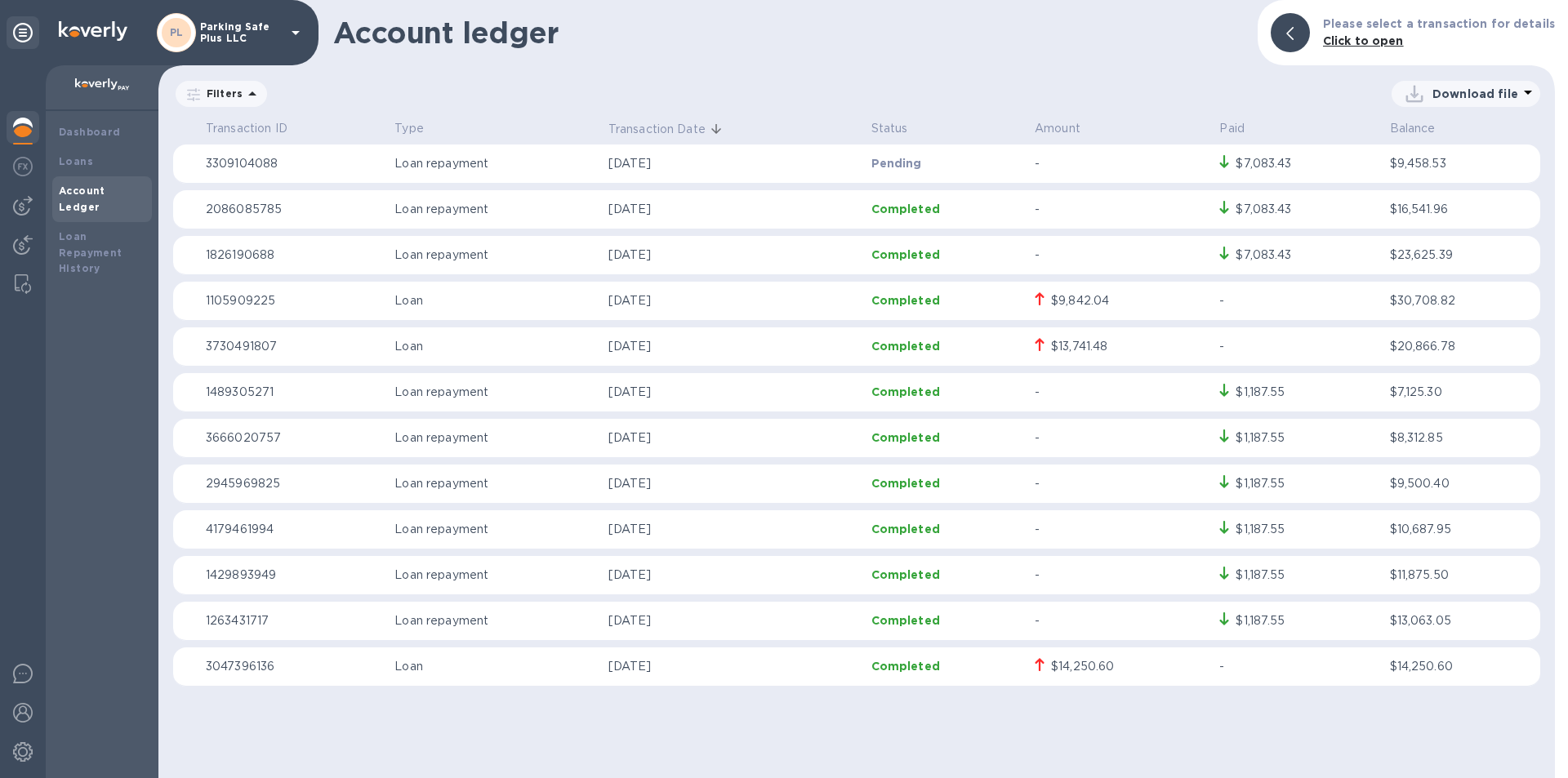
click at [28, 708] on img at bounding box center [22, 712] width 19 height 19
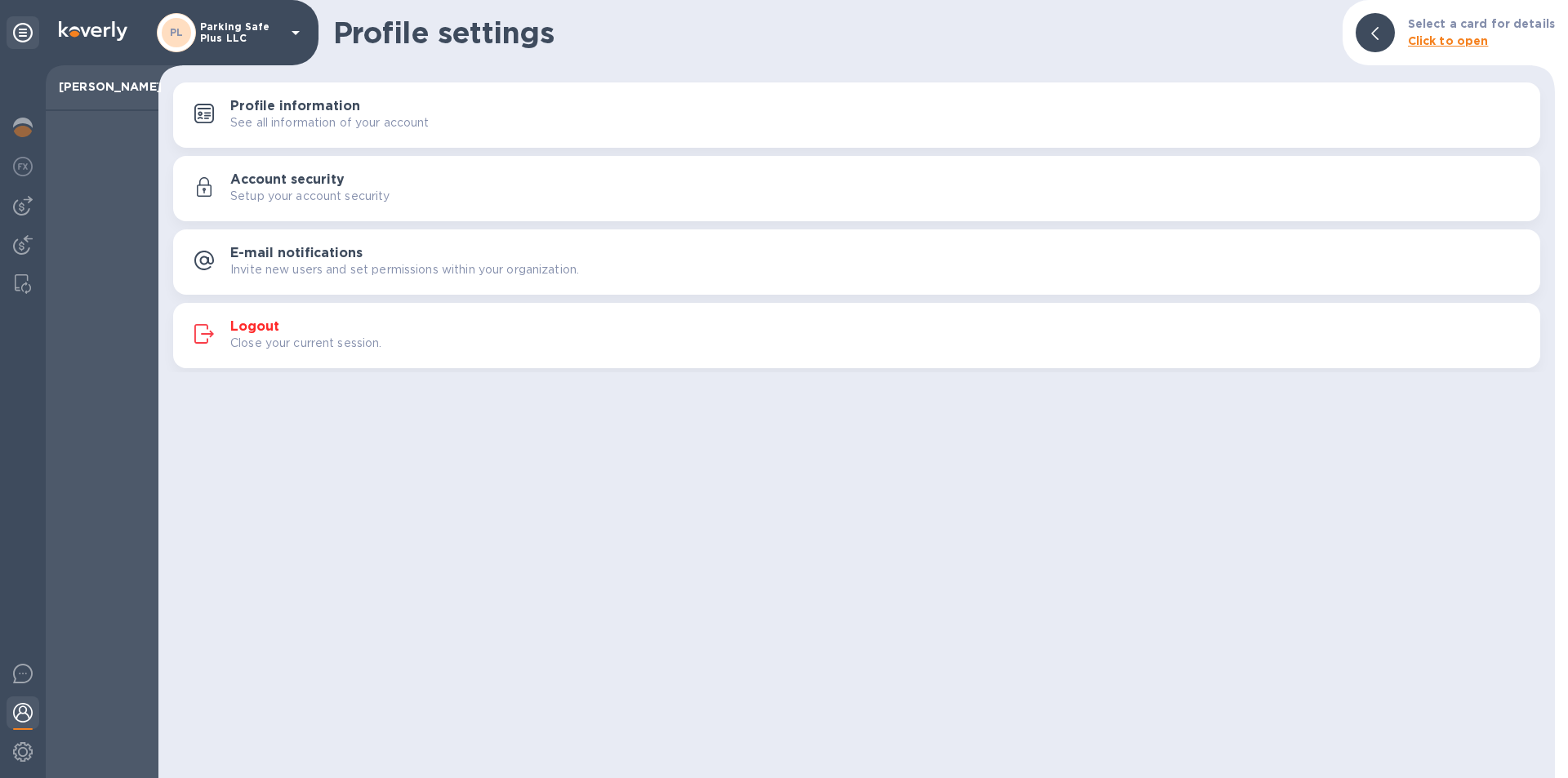
click at [250, 322] on h3 "Logout" at bounding box center [254, 326] width 49 height 16
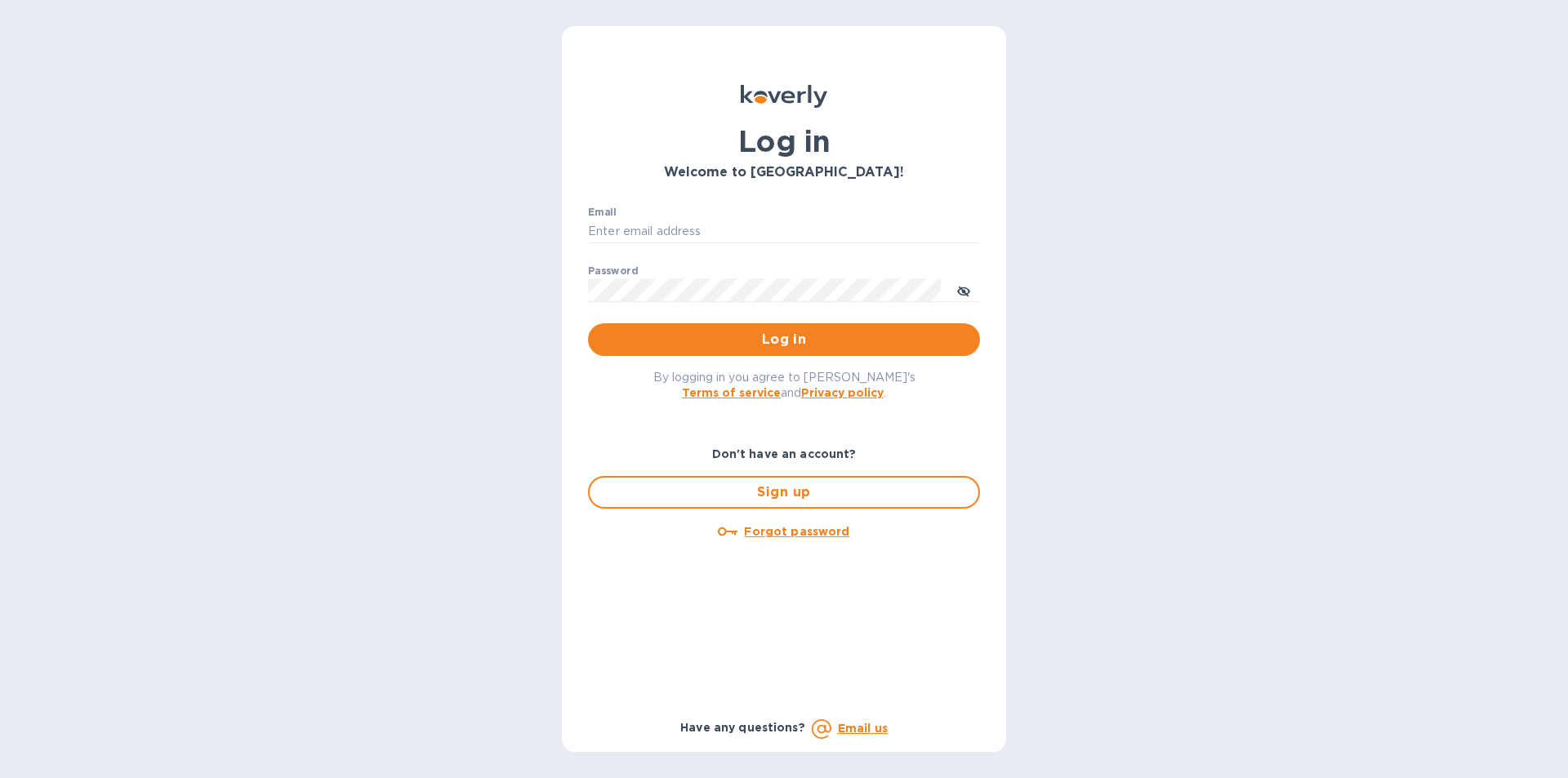
type input "[EMAIL_ADDRESS][DOMAIN_NAME]"
